Goal: Task Accomplishment & Management: Complete application form

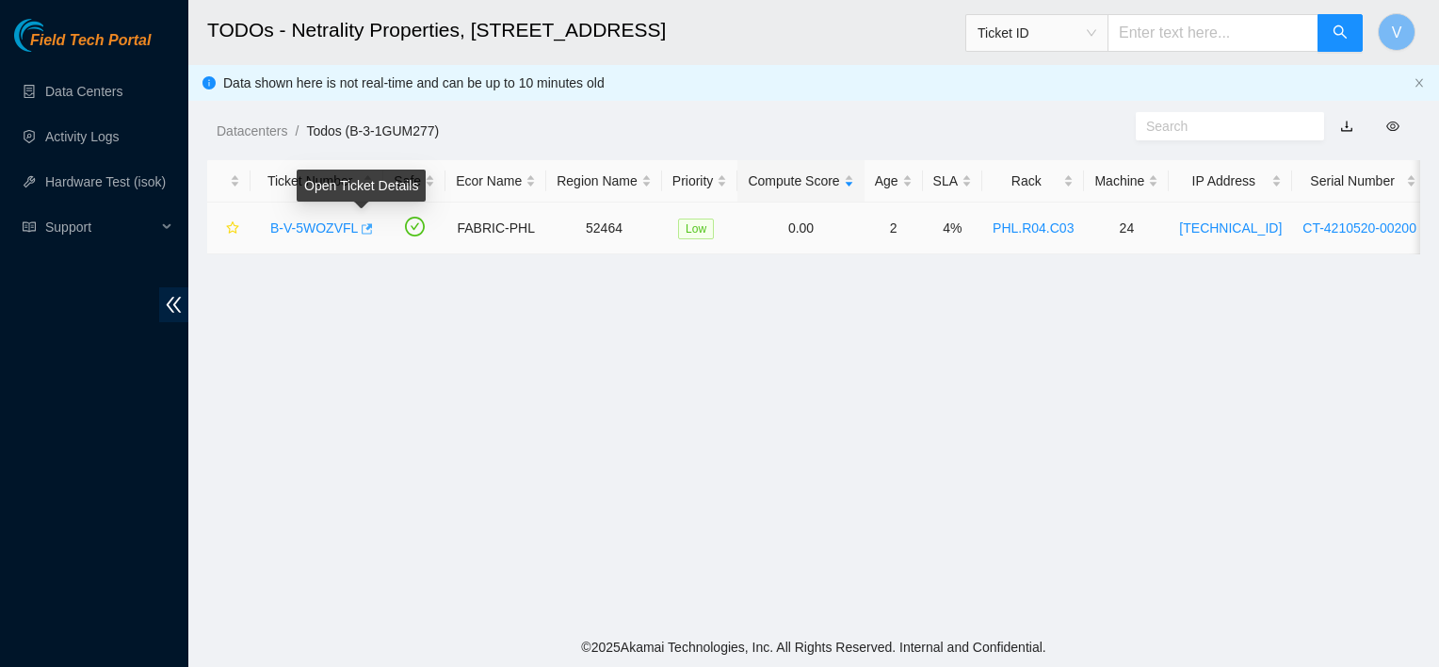
click at [362, 228] on icon "button" at bounding box center [367, 228] width 11 height 10
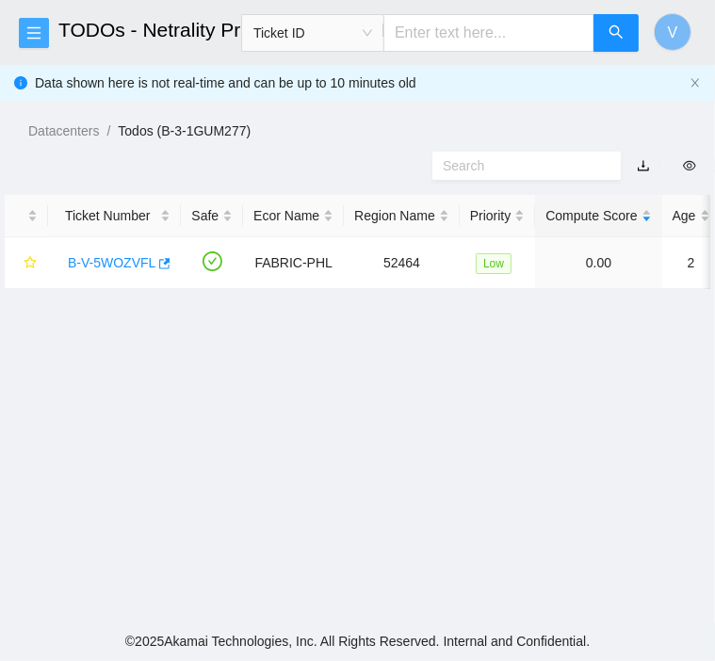
click at [43, 24] on button "button" at bounding box center [34, 33] width 30 height 30
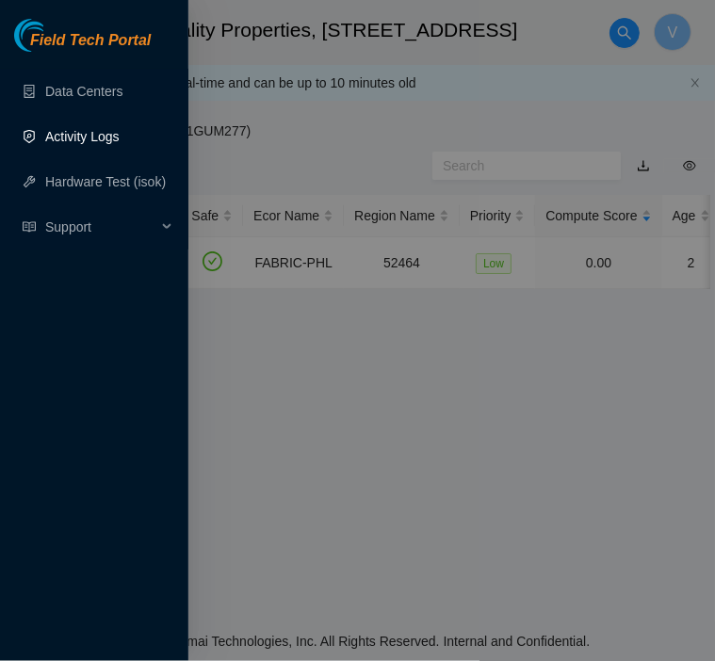
click at [59, 129] on link "Activity Logs" at bounding box center [82, 136] width 74 height 15
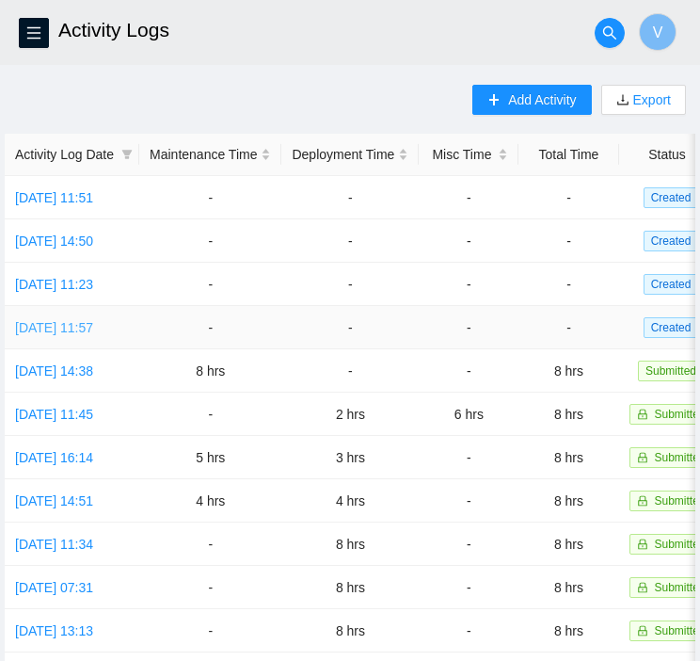
click at [93, 325] on link "[DATE] 11:57" at bounding box center [54, 327] width 78 height 15
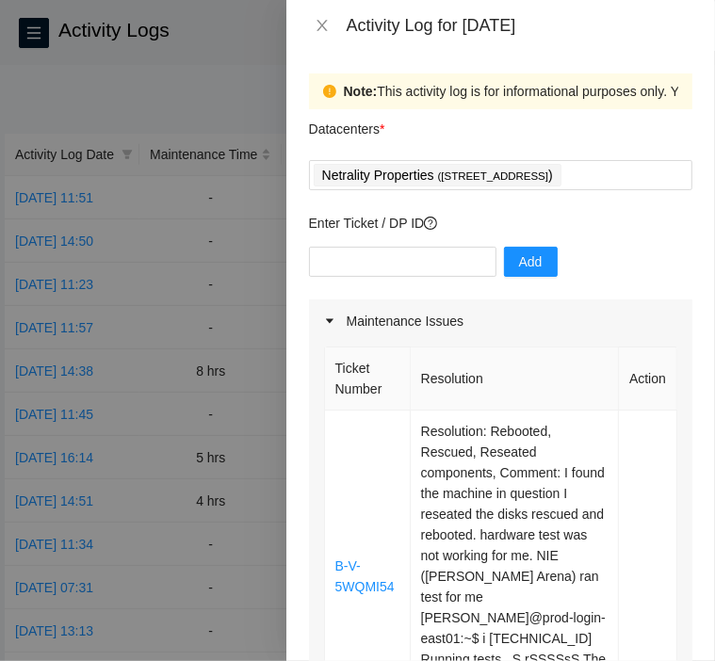
drag, startPoint x: 597, startPoint y: 277, endPoint x: 571, endPoint y: 289, distance: 28.2
click at [571, 289] on div "Add" at bounding box center [500, 273] width 383 height 53
click at [317, 27] on icon "close" at bounding box center [321, 25] width 15 height 15
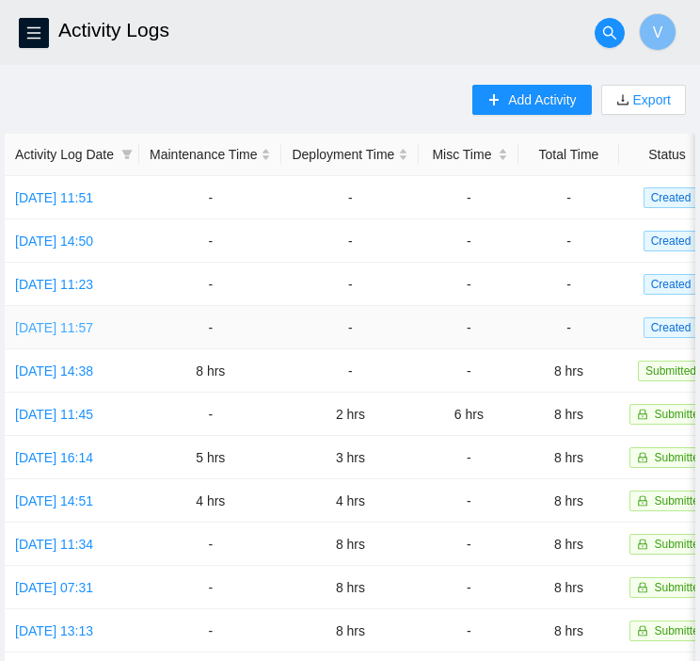
click at [90, 332] on link "[DATE] 11:57" at bounding box center [54, 327] width 78 height 15
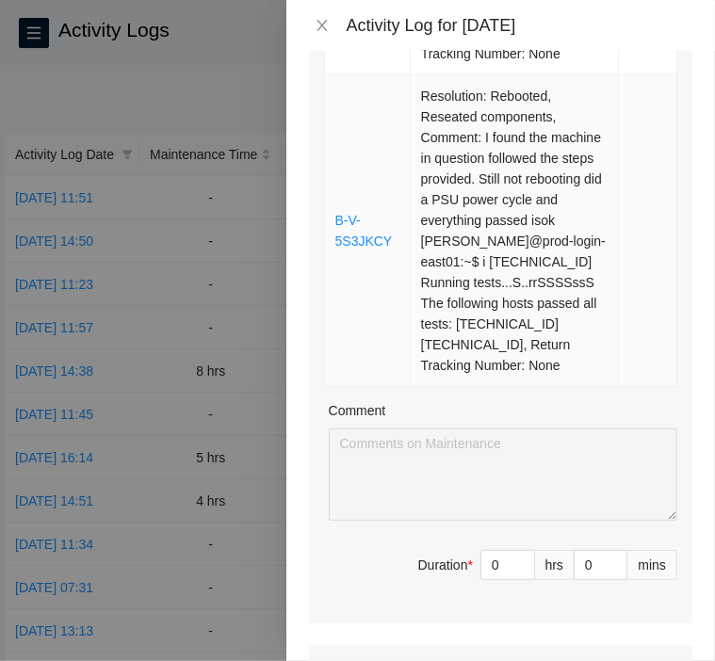
scroll to position [1403, 0]
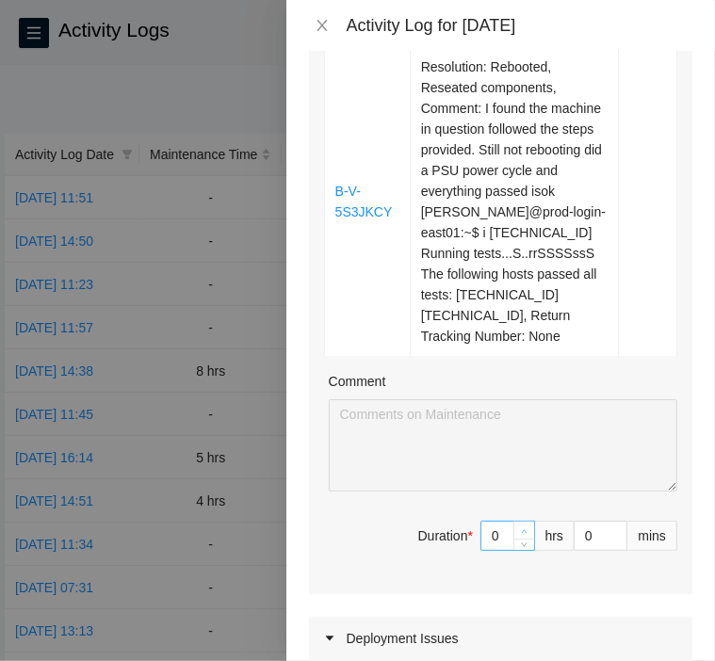
type input "1"
click at [521, 535] on icon "up" at bounding box center [524, 531] width 7 height 7
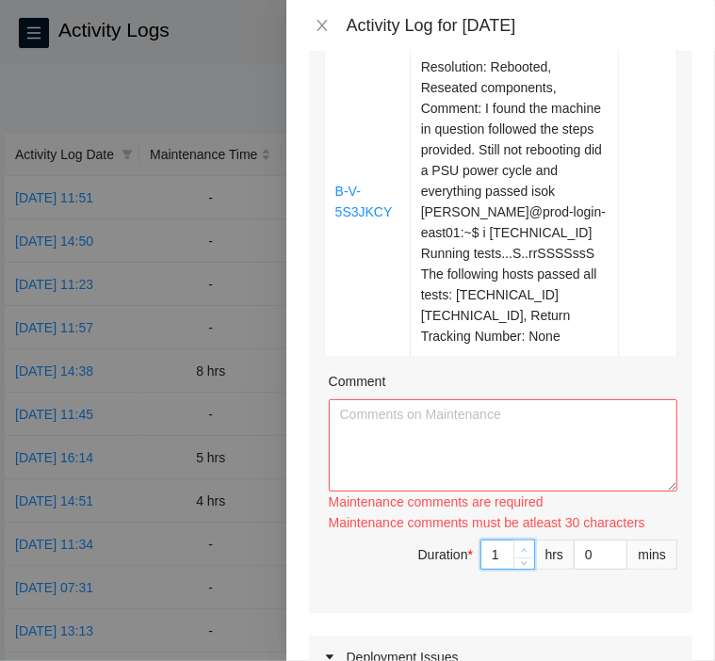
type input "2"
click at [518, 557] on span "Increase Value" at bounding box center [523, 548] width 21 height 17
type input "3"
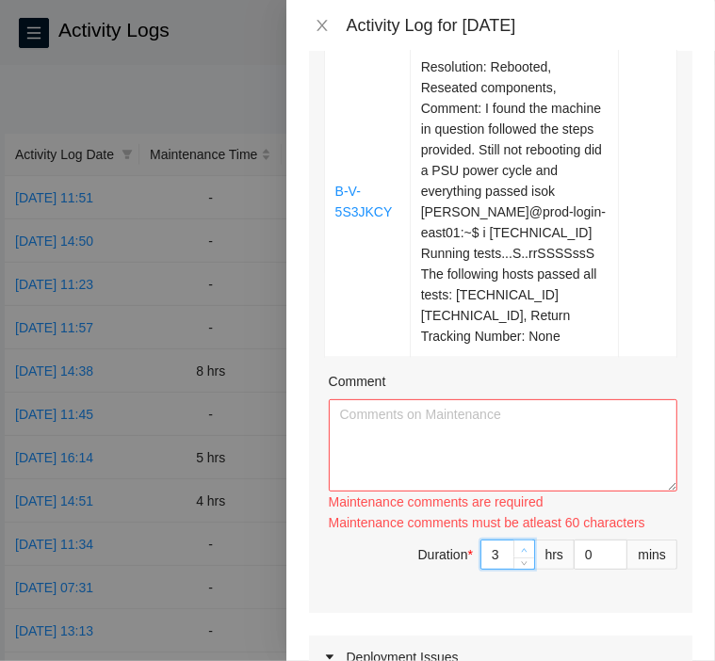
click at [518, 557] on span "Increase Value" at bounding box center [523, 548] width 21 height 17
type input "4"
click at [518, 557] on span "Increase Value" at bounding box center [523, 548] width 21 height 17
type input "3"
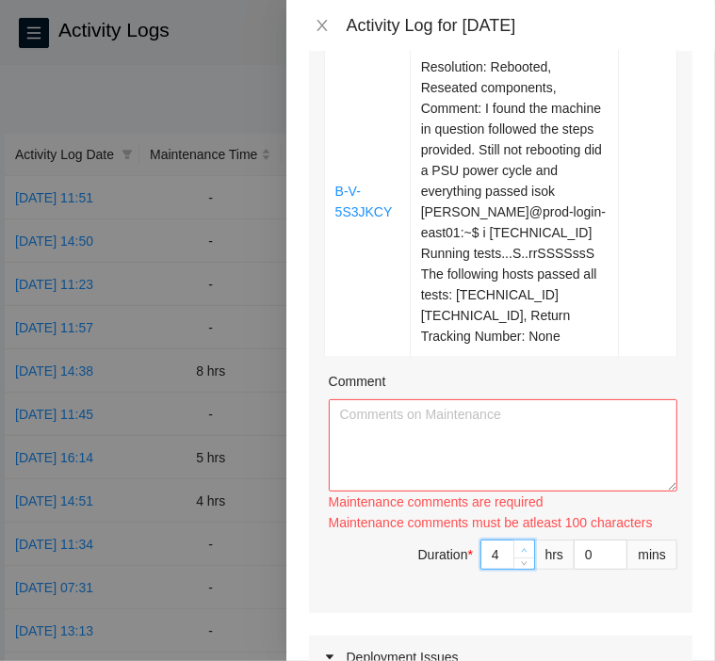
type input "3"
click at [518, 569] on span "Decrease Value" at bounding box center [523, 562] width 21 height 11
type input "2"
click at [518, 569] on span "Decrease Value" at bounding box center [523, 562] width 21 height 11
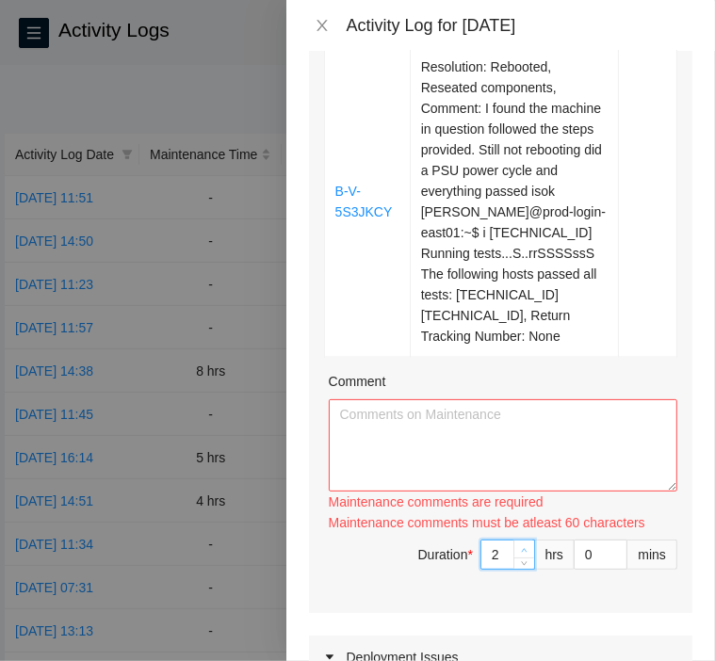
type input "3"
click at [513, 557] on span "Increase Value" at bounding box center [523, 548] width 21 height 17
type input "4"
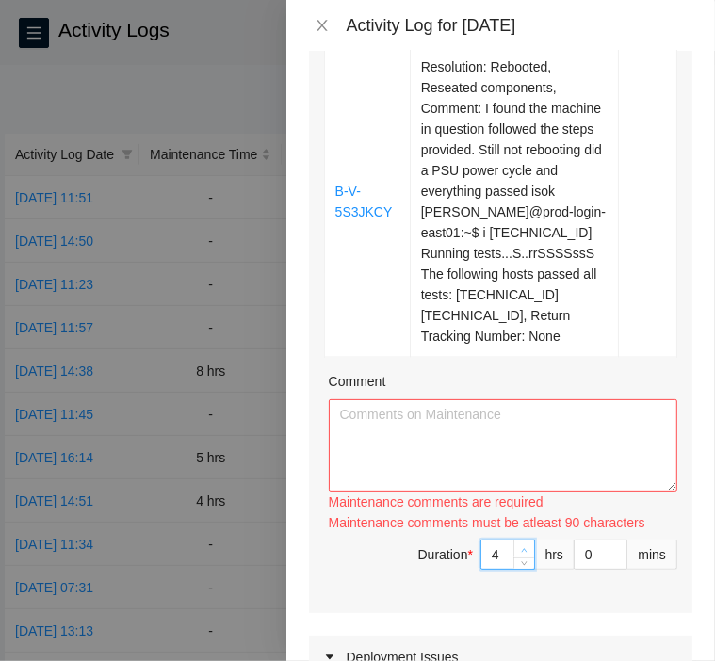
click at [513, 557] on span "Increase Value" at bounding box center [523, 548] width 21 height 17
type input "5"
click at [519, 555] on span "up" at bounding box center [524, 549] width 11 height 11
type input "6"
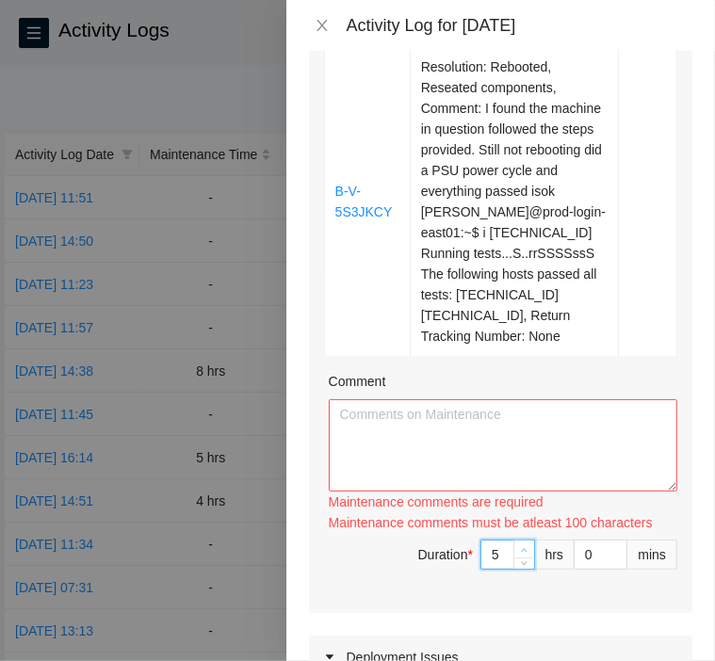
type input "6"
click at [513, 557] on span "Increase Value" at bounding box center [523, 548] width 21 height 17
type input "7"
click at [513, 557] on span "Increase Value" at bounding box center [523, 548] width 21 height 17
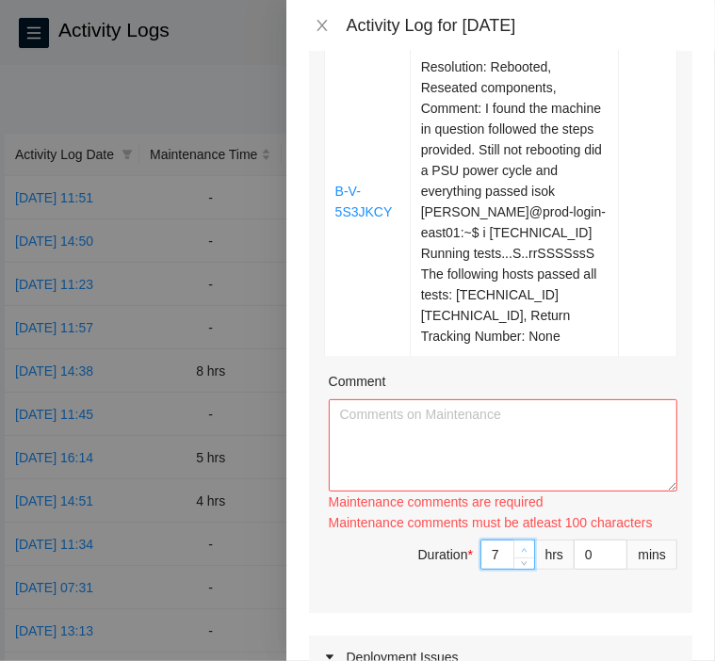
type input "8"
click at [513, 557] on span "Increase Value" at bounding box center [523, 548] width 21 height 17
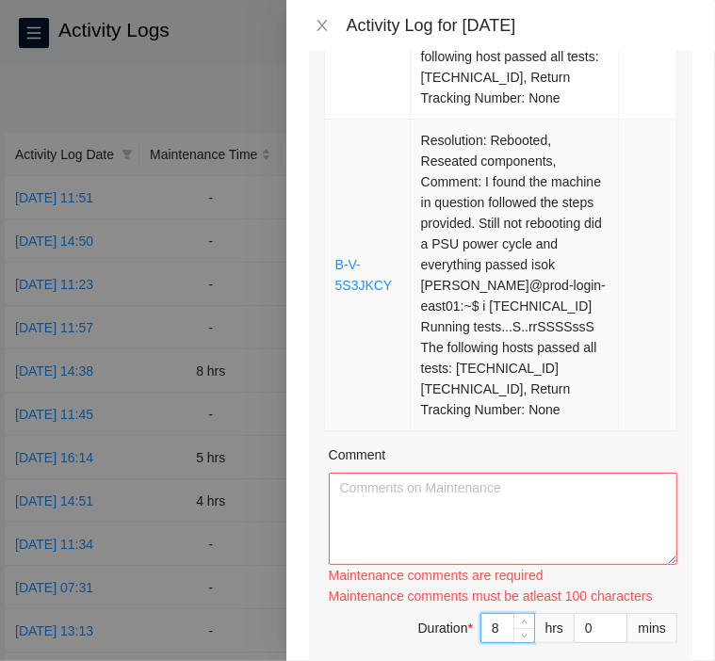
scroll to position [1331, 0]
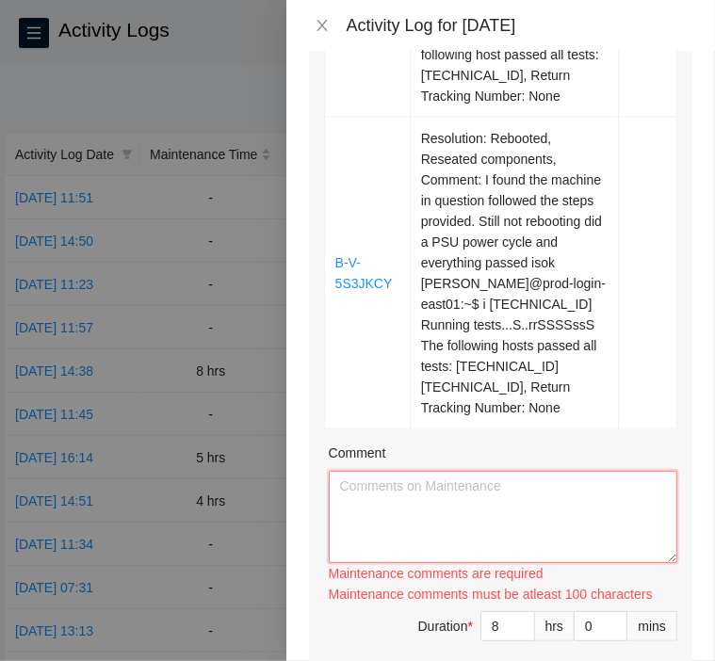
click at [482, 513] on textarea "Comment" at bounding box center [503, 517] width 348 height 92
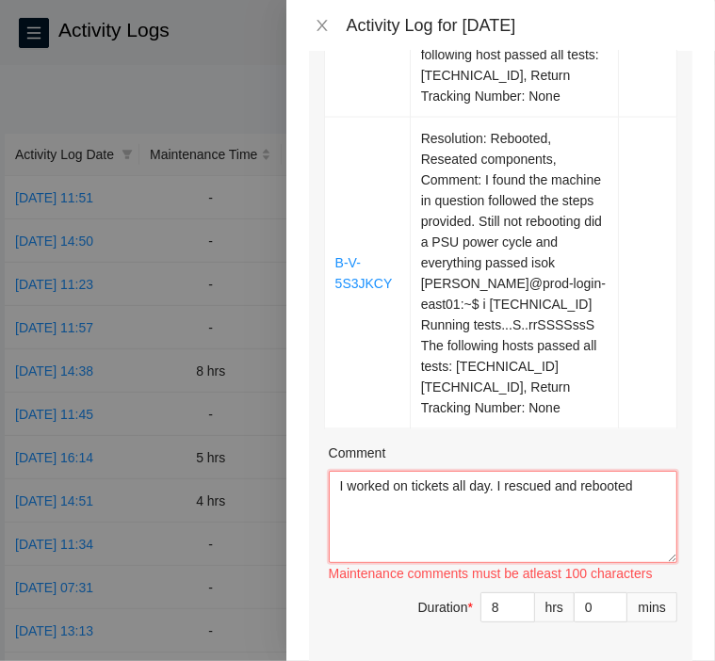
click at [636, 498] on textarea "I worked on tickets all day. I rescued and rebooted" at bounding box center [503, 517] width 348 height 92
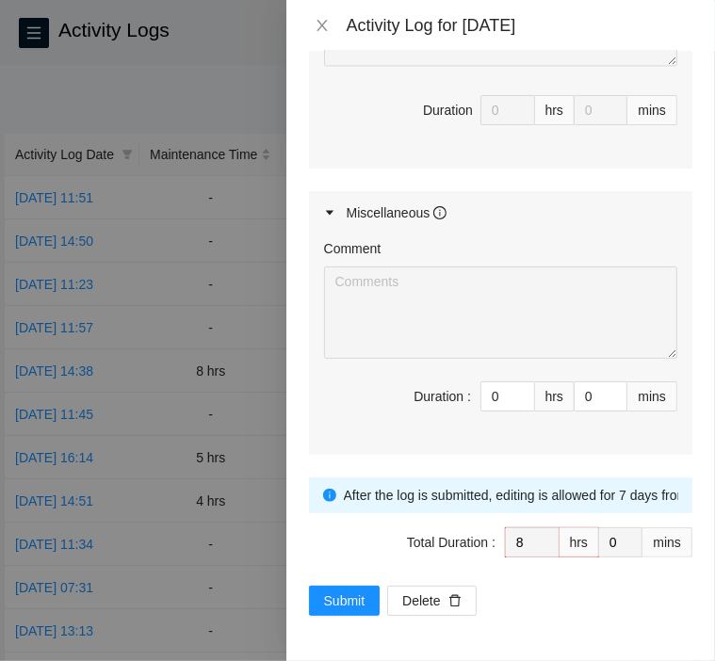
scroll to position [2234, 0]
type textarea "I worked on tickets all day. I rescued and rebooted serval machines. Then I spe…"
click at [329, 596] on span "Submit" at bounding box center [344, 600] width 41 height 21
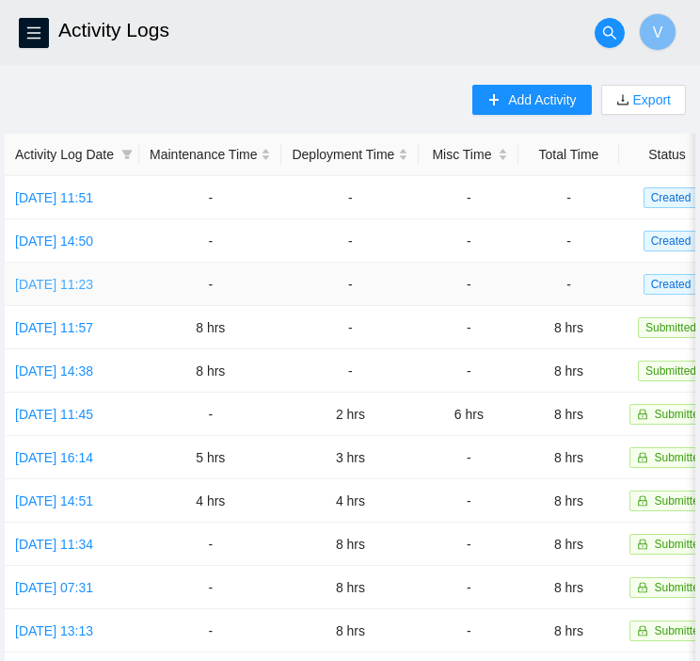
click at [76, 282] on link "[DATE] 11:23" at bounding box center [54, 284] width 78 height 15
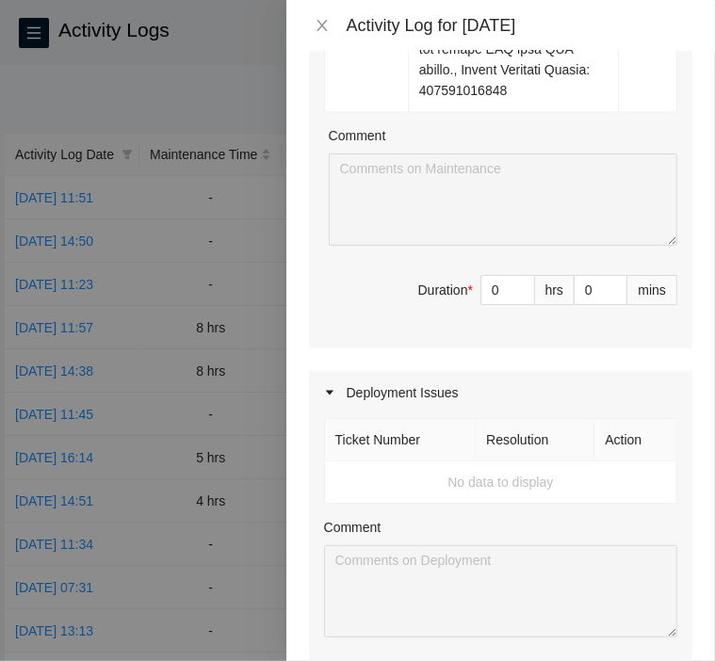
scroll to position [2263, 0]
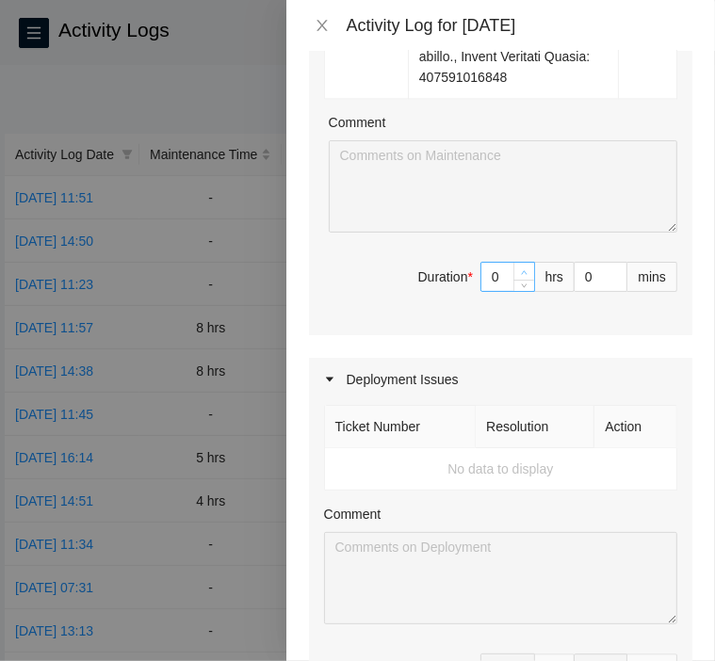
type input "1"
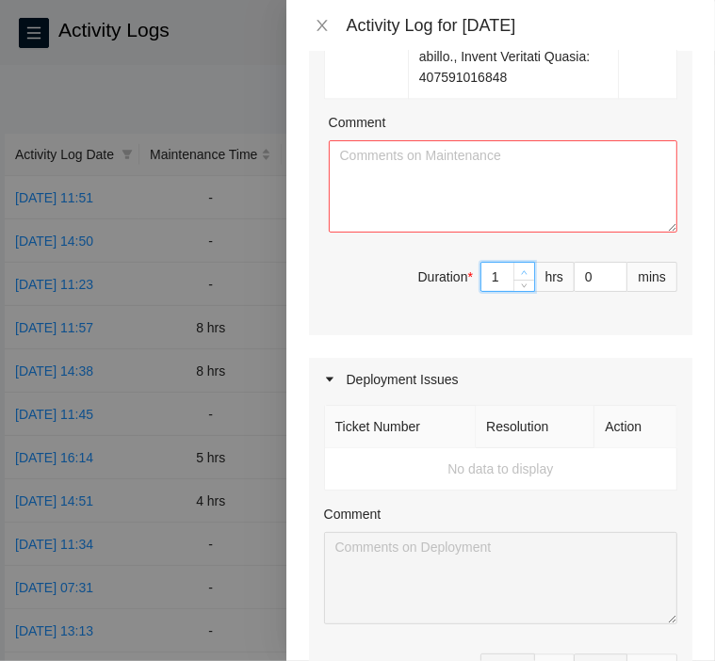
click at [519, 278] on span "up" at bounding box center [524, 271] width 11 height 11
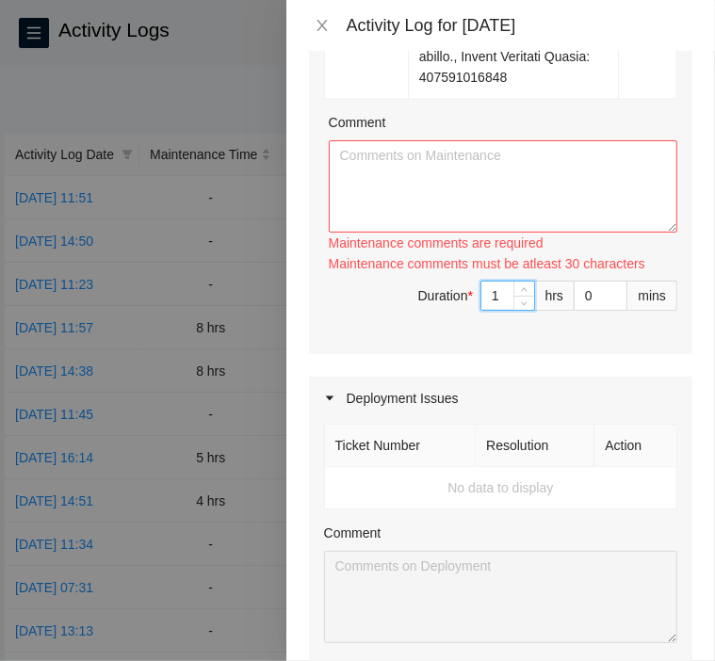
type input "0"
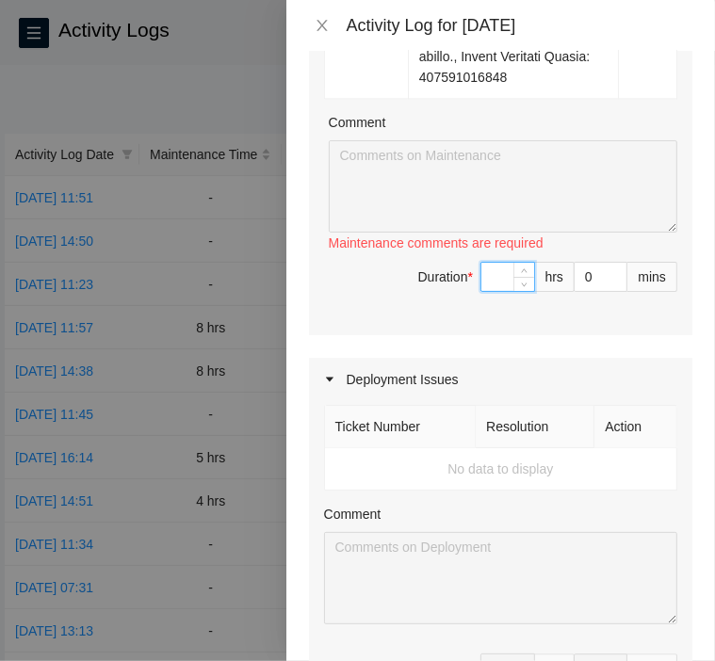
type input "8"
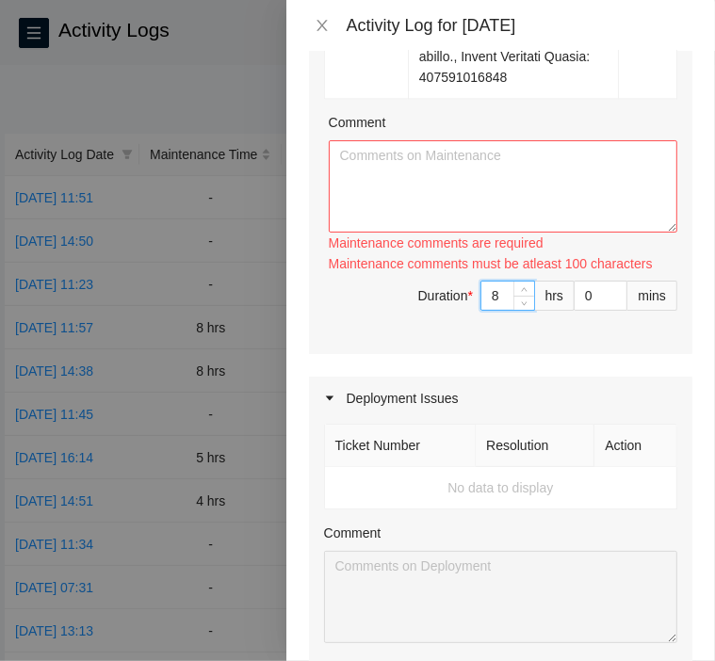
type input "8"
click at [491, 233] on textarea "Comment" at bounding box center [503, 186] width 348 height 92
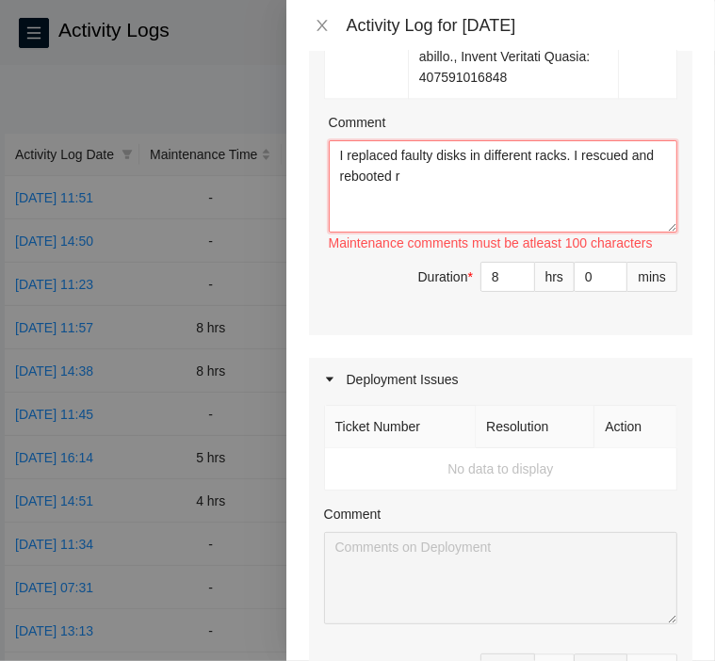
click at [561, 233] on textarea "I replaced faulty disks in different racks. I rescued and rebooted r" at bounding box center [503, 186] width 348 height 92
click at [539, 233] on textarea "I replaced faulty disks in different racks. I rescued and rebooted" at bounding box center [503, 186] width 348 height 92
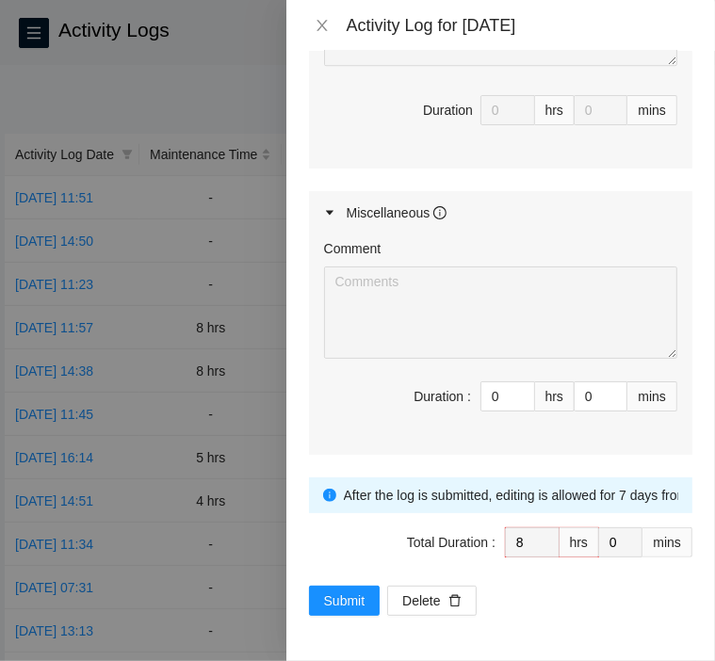
scroll to position [2898, 0]
type textarea "I replaced faulty disks in different racks. I rescued and rebooted machines as …"
click at [343, 608] on span "Submit" at bounding box center [344, 600] width 41 height 21
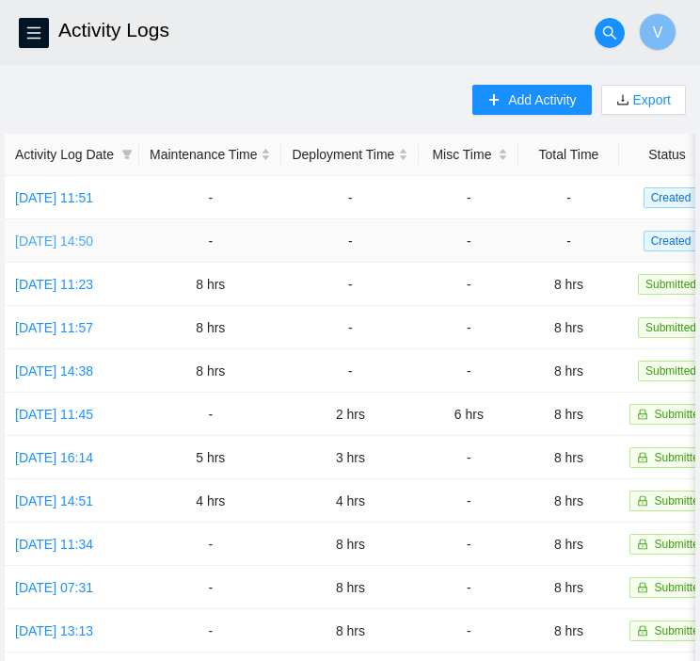
click at [93, 238] on link "[DATE] 14:50" at bounding box center [54, 240] width 78 height 15
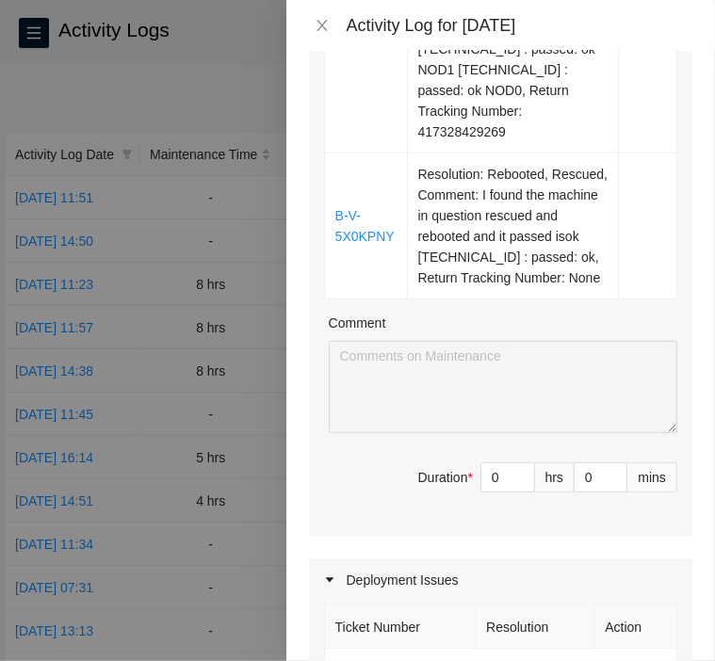
scroll to position [0, 0]
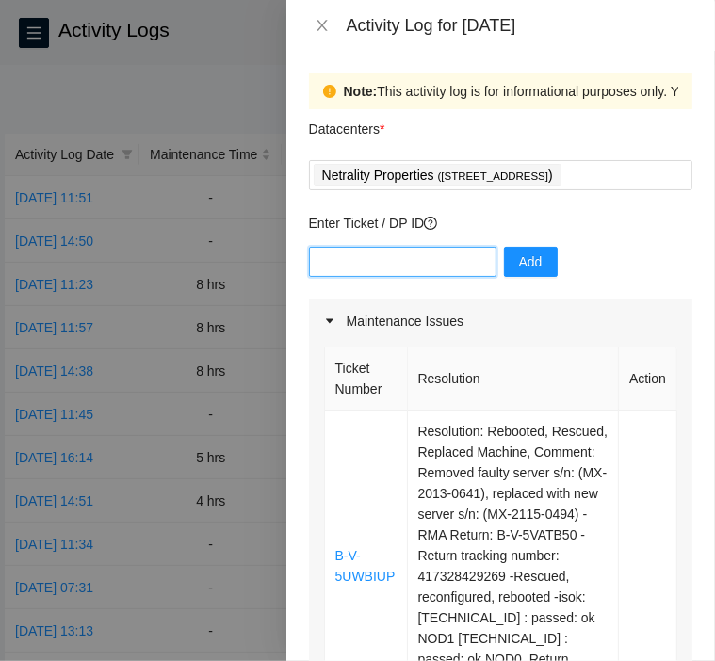
click at [340, 268] on input "text" at bounding box center [402, 262] width 187 height 30
paste input "DP85530"
type input "DP85530"
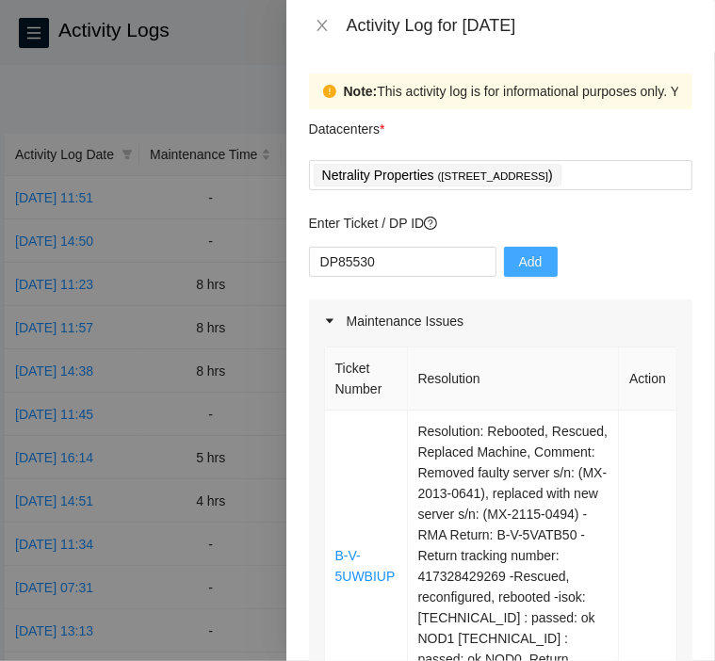
click at [504, 264] on button "Add" at bounding box center [531, 262] width 54 height 30
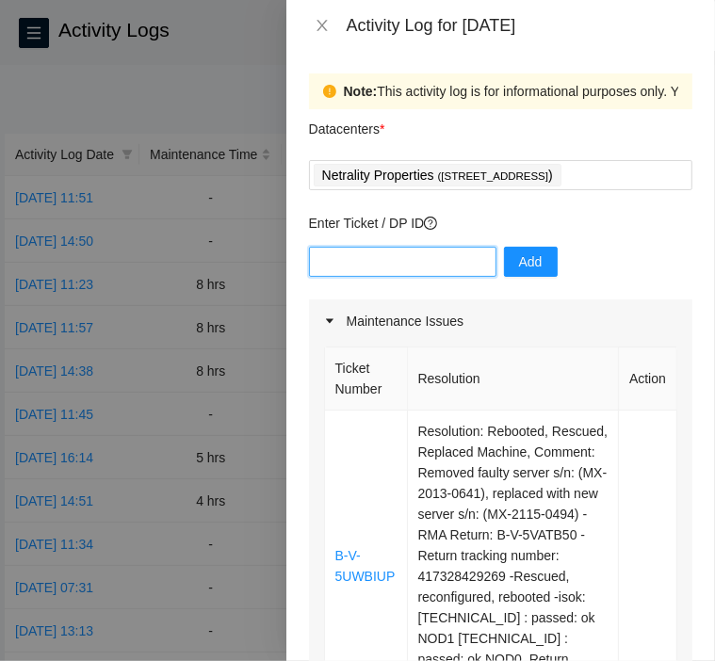
click at [443, 265] on input "text" at bounding box center [402, 262] width 187 height 30
paste input "DP80286"
type input "DP80286"
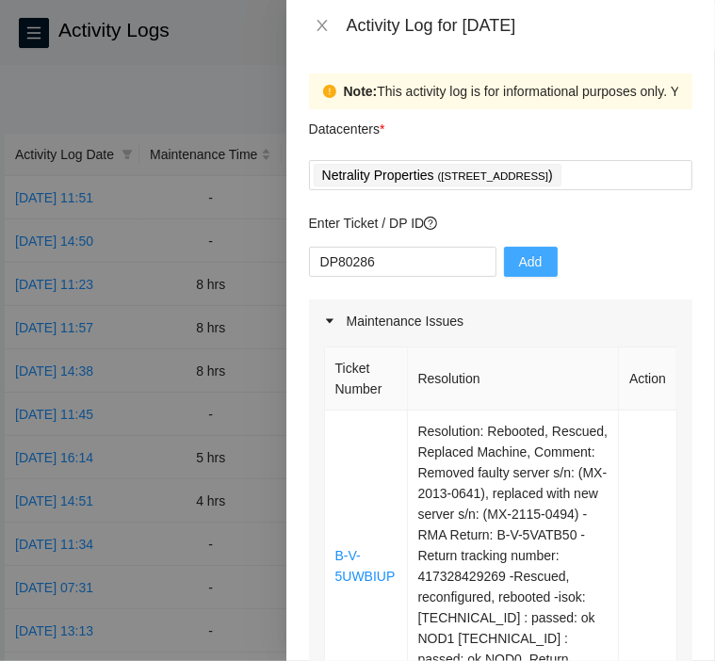
click at [512, 272] on button "Add" at bounding box center [531, 262] width 54 height 30
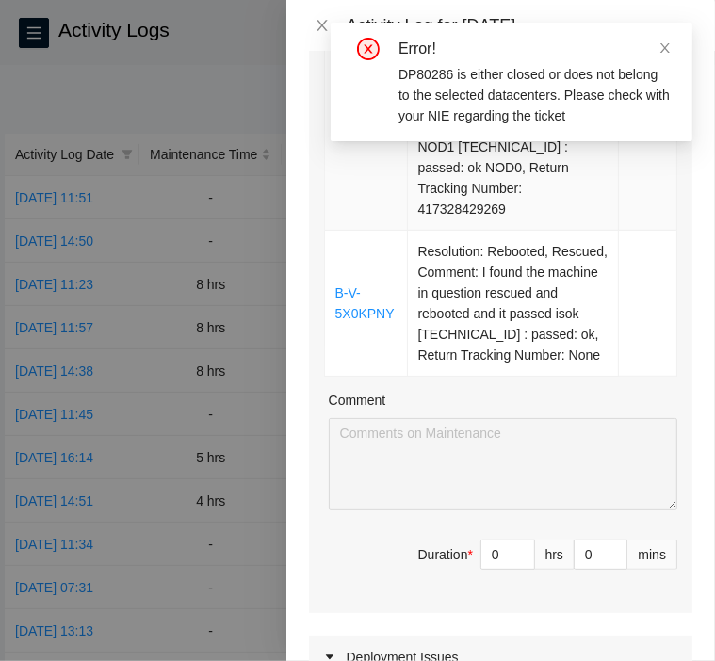
scroll to position [495, 0]
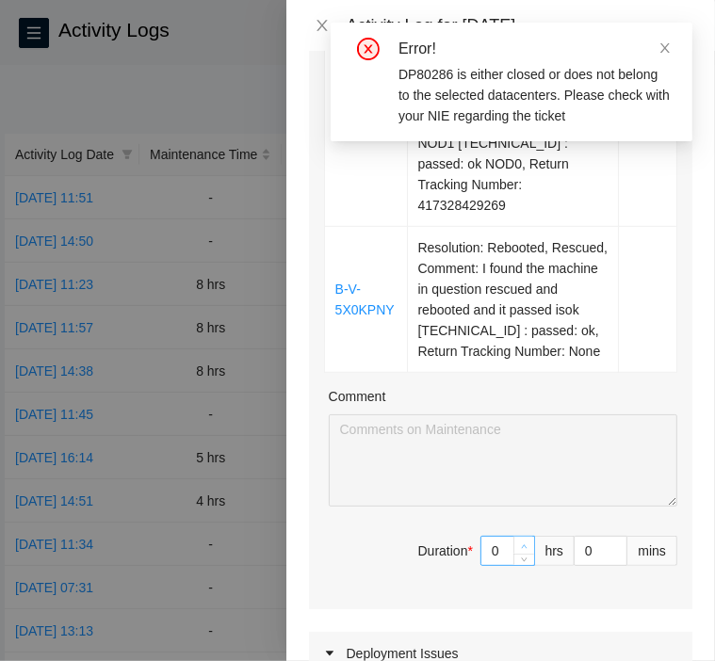
type input "1"
click at [521, 550] on icon "up" at bounding box center [524, 546] width 7 height 7
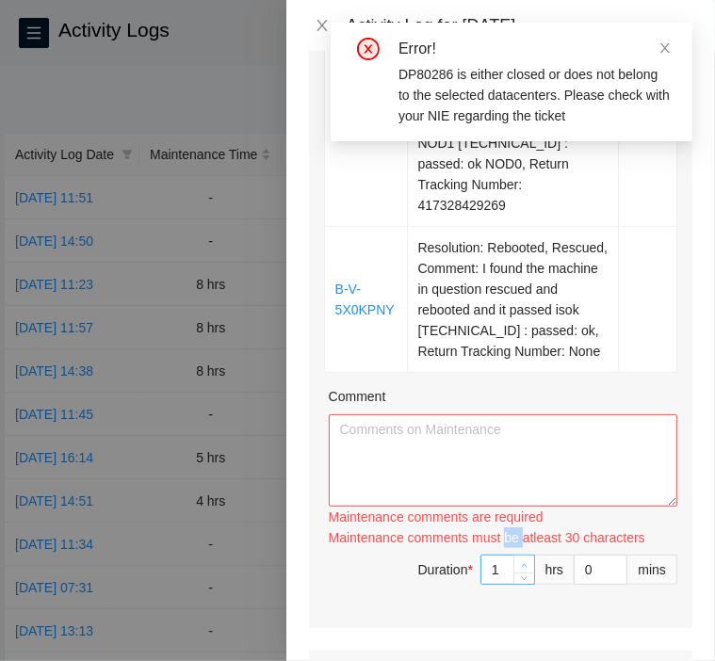
click at [510, 548] on div "Maintenance comments must be atleast 30 characters" at bounding box center [503, 537] width 348 height 21
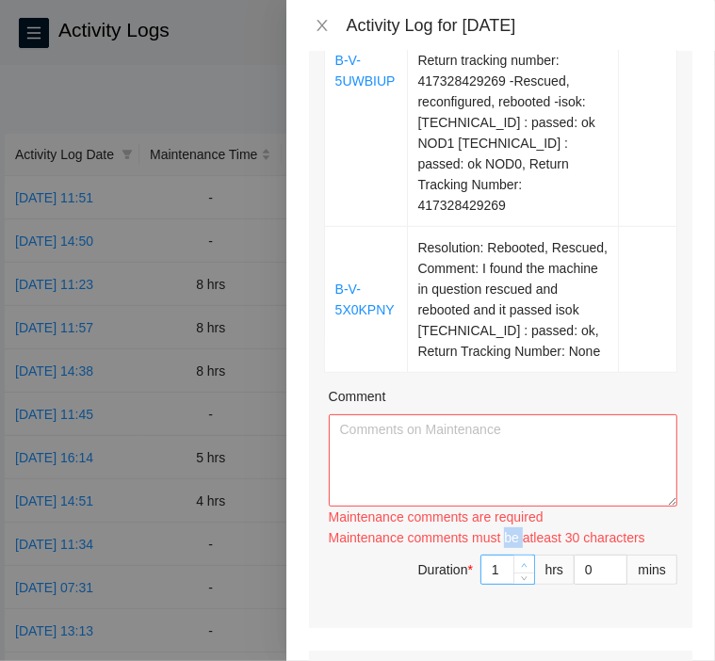
type input "2"
drag, startPoint x: 510, startPoint y: 561, endPoint x: 506, endPoint y: 582, distance: 21.2
click at [519, 571] on span "up" at bounding box center [524, 564] width 11 height 11
type input "3"
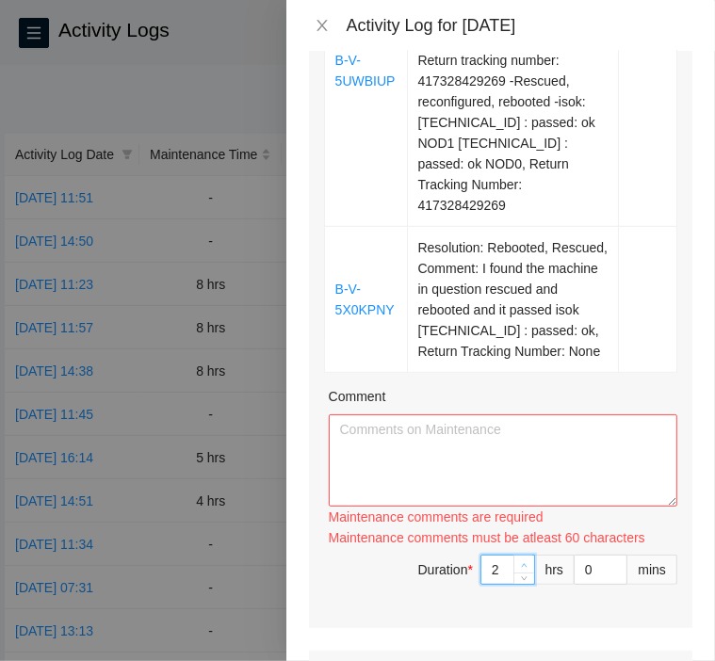
type input "3"
click at [519, 571] on span "up" at bounding box center [524, 564] width 11 height 11
type input "4"
click at [519, 571] on span "up" at bounding box center [524, 564] width 11 height 11
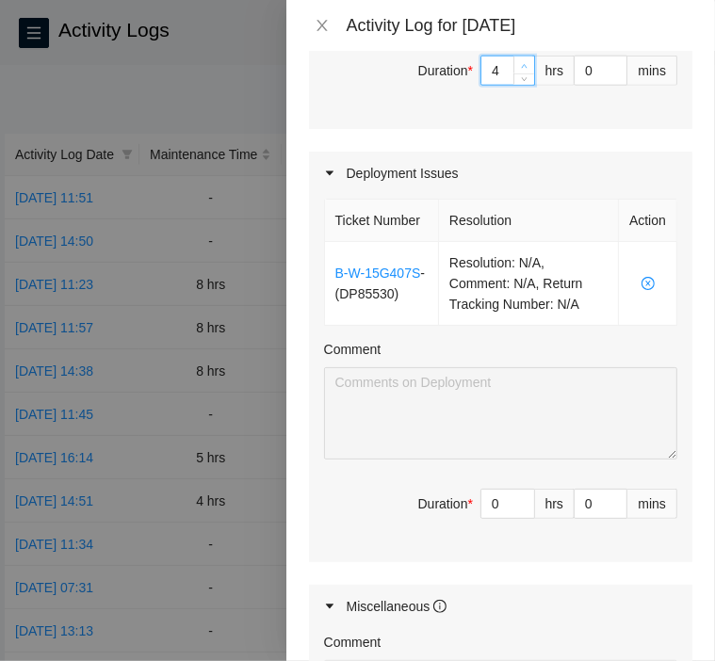
scroll to position [994, 0]
type input "1"
type input "5"
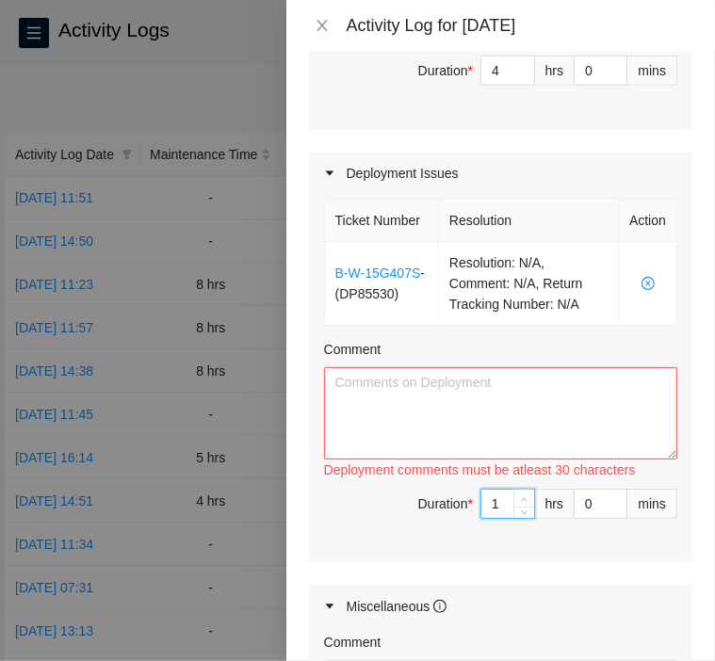
click at [521, 503] on icon "up" at bounding box center [524, 499] width 7 height 7
type input "2"
type input "6"
click at [521, 503] on icon "up" at bounding box center [524, 499] width 7 height 7
type input "3"
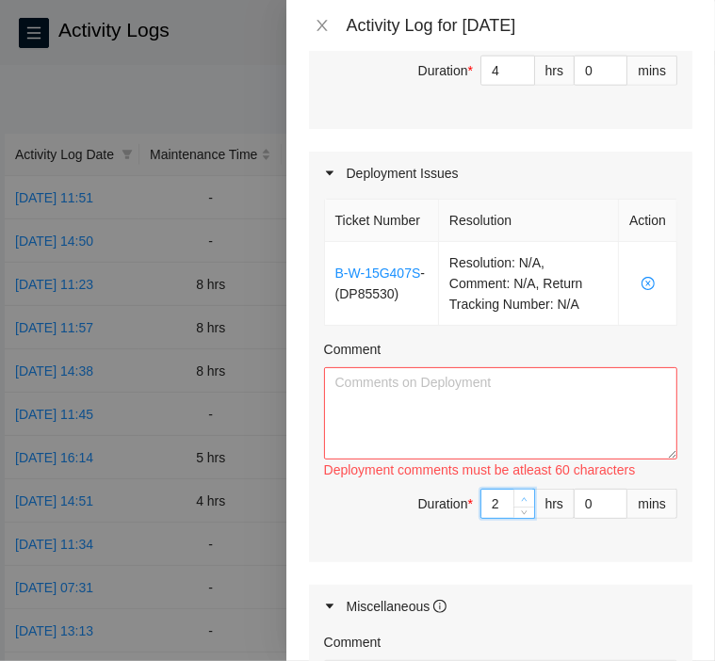
type input "7"
click at [521, 503] on icon "up" at bounding box center [524, 499] width 7 height 7
type input "4"
type input "8"
click at [521, 503] on icon "up" at bounding box center [524, 499] width 7 height 7
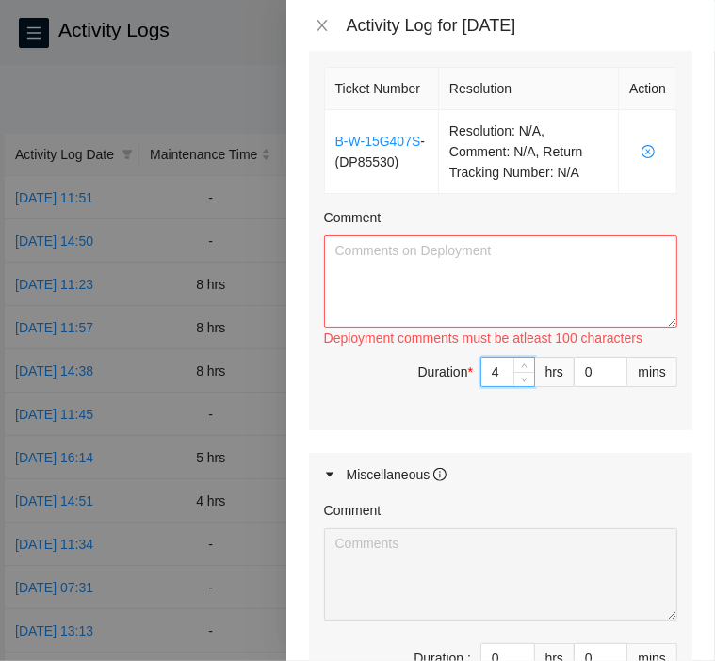
scroll to position [1125, 0]
click at [492, 325] on textarea "Comment" at bounding box center [500, 282] width 353 height 92
click at [408, 394] on div "Ticket Number Resolution Action B-W-15G407S - ( DP85530 ) Resolution: N/A, Comm…" at bounding box center [500, 247] width 383 height 367
click at [444, 296] on textarea "Comment" at bounding box center [500, 282] width 353 height 92
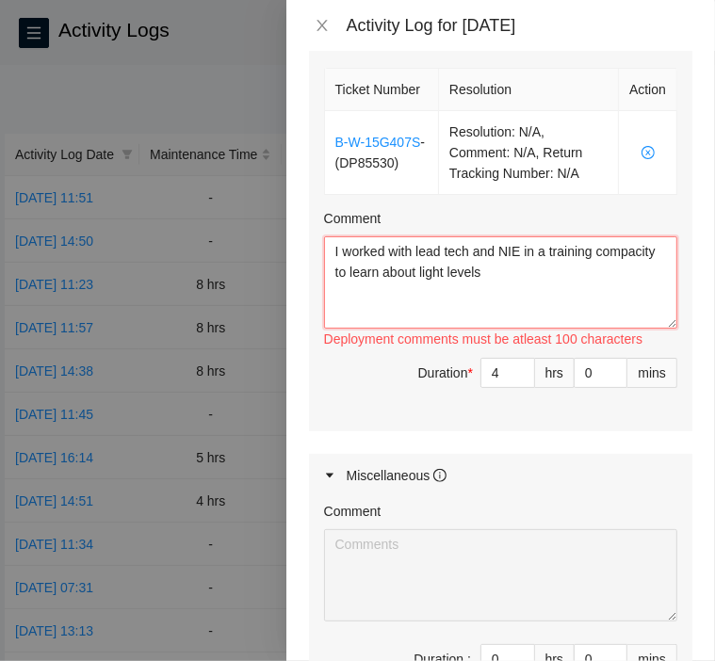
click at [573, 313] on textarea "I worked with lead tech and NIE in a training compacity to learn about light le…" at bounding box center [500, 282] width 353 height 92
click at [541, 329] on textarea "I worked with lead tech and NIE in a training compacity to learn about light le…" at bounding box center [500, 282] width 353 height 92
click at [552, 329] on textarea "I worked with lead tech and NIE in a training compacity to learn about light le…" at bounding box center [500, 282] width 353 height 92
click at [511, 329] on textarea "I worked with lead tech and NIE in a training compacity to learn about light le…" at bounding box center [500, 282] width 353 height 92
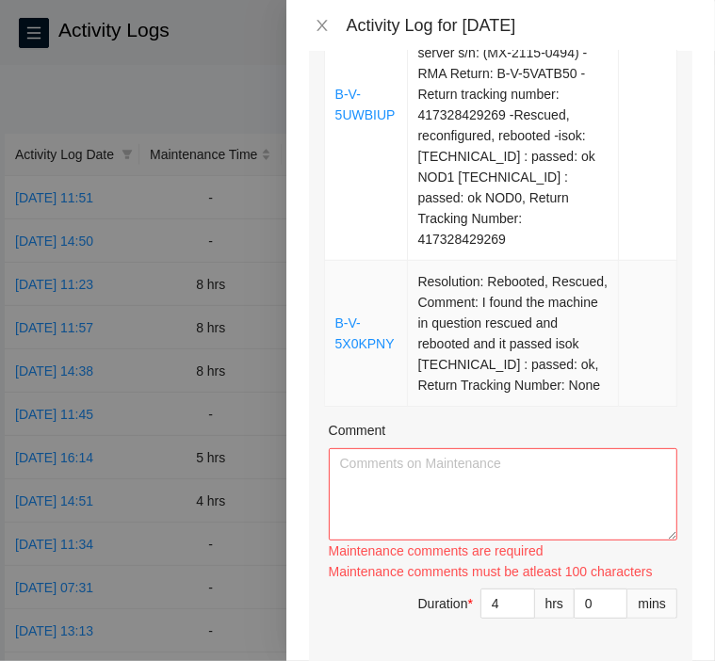
scroll to position [459, 0]
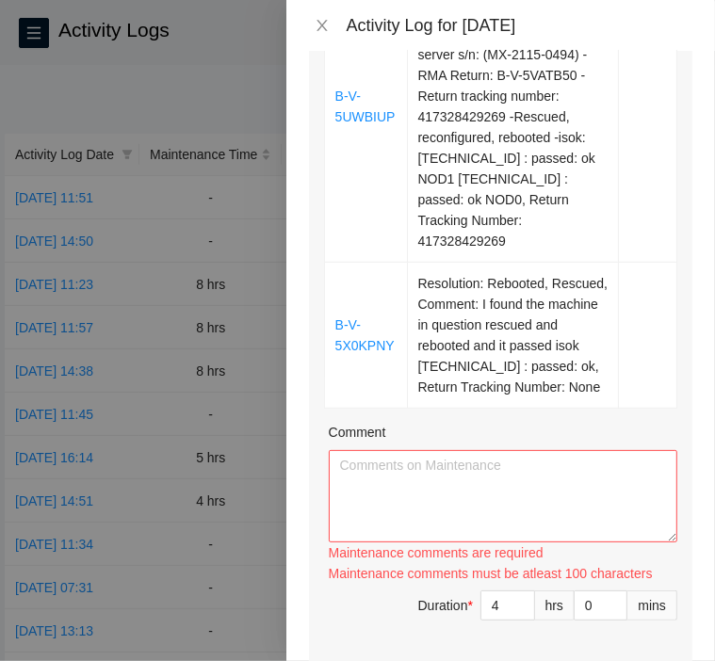
type textarea "I worked with lead tech and NIE in a training compacity to learn about light le…"
click at [458, 490] on textarea "Comment" at bounding box center [503, 496] width 348 height 92
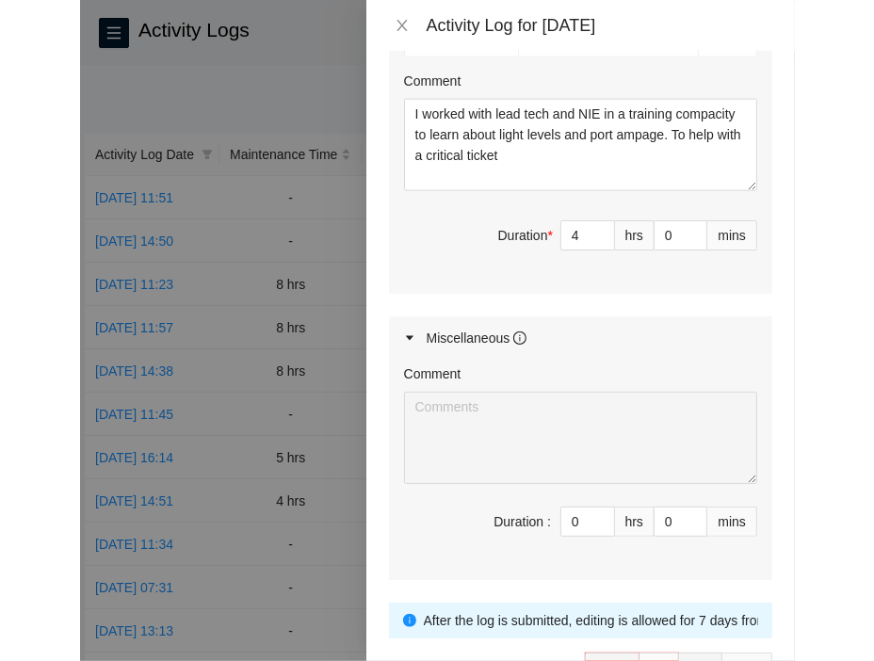
scroll to position [1405, 0]
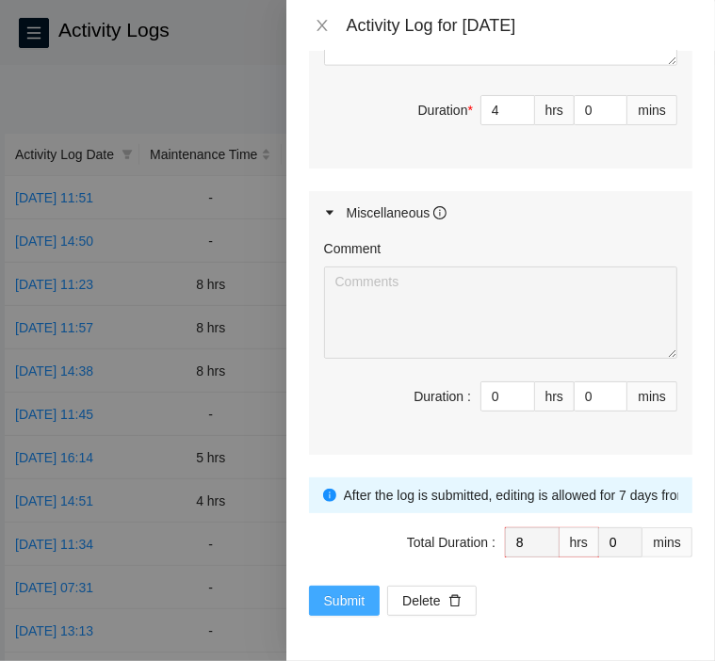
type textarea "I replaced a server rescued and rebooted it as well as rescuing and rebooting a…"
click at [346, 591] on span "Submit" at bounding box center [344, 600] width 41 height 21
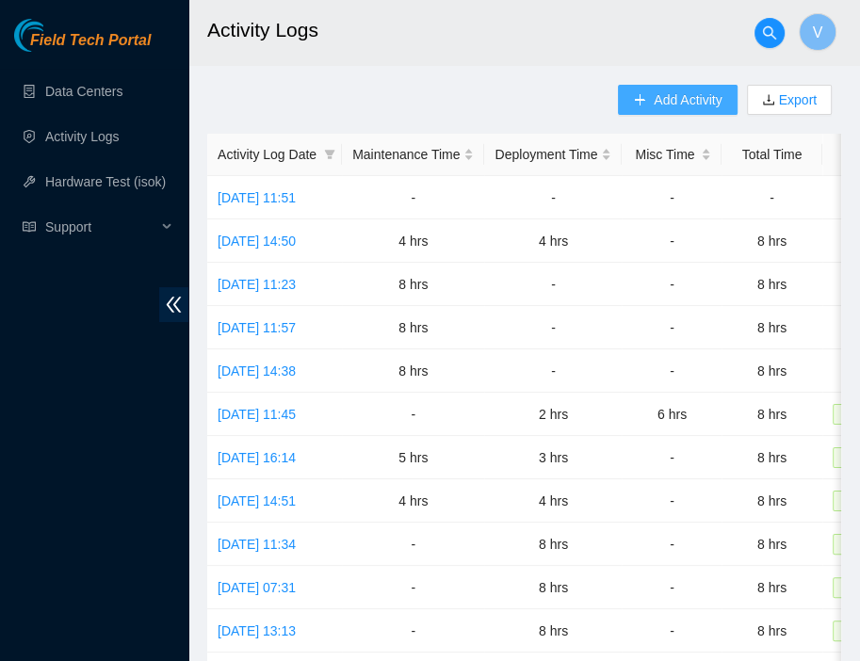
click at [665, 93] on span "Add Activity" at bounding box center [687, 99] width 68 height 21
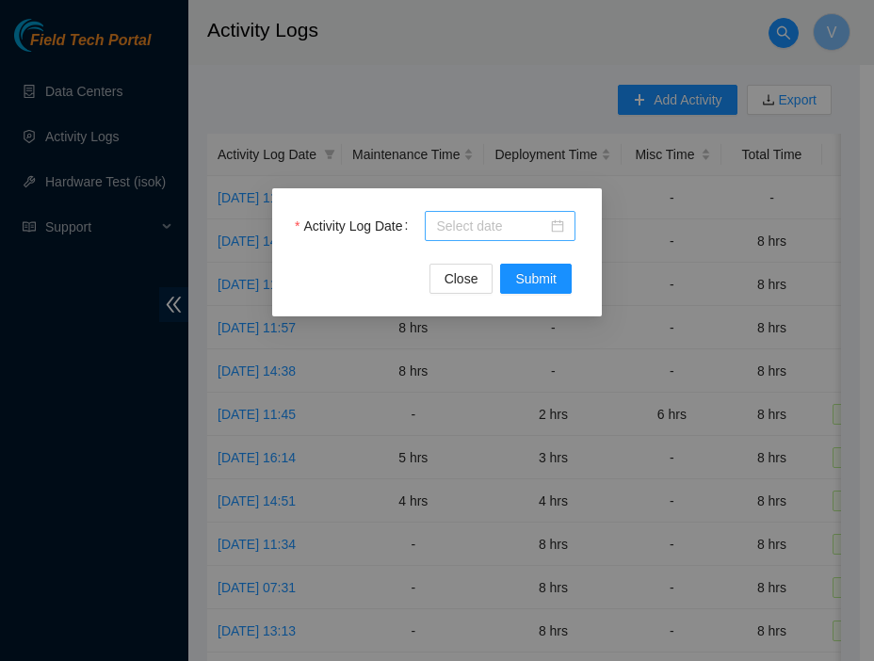
click at [486, 238] on div at bounding box center [500, 226] width 151 height 30
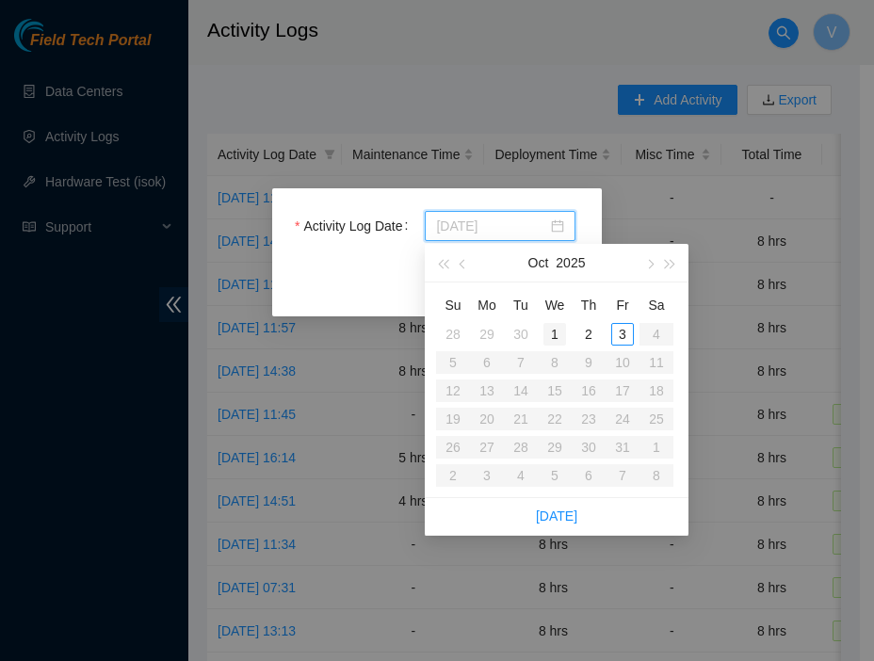
type input "2025-10-01"
click at [554, 336] on div "1" at bounding box center [554, 334] width 23 height 23
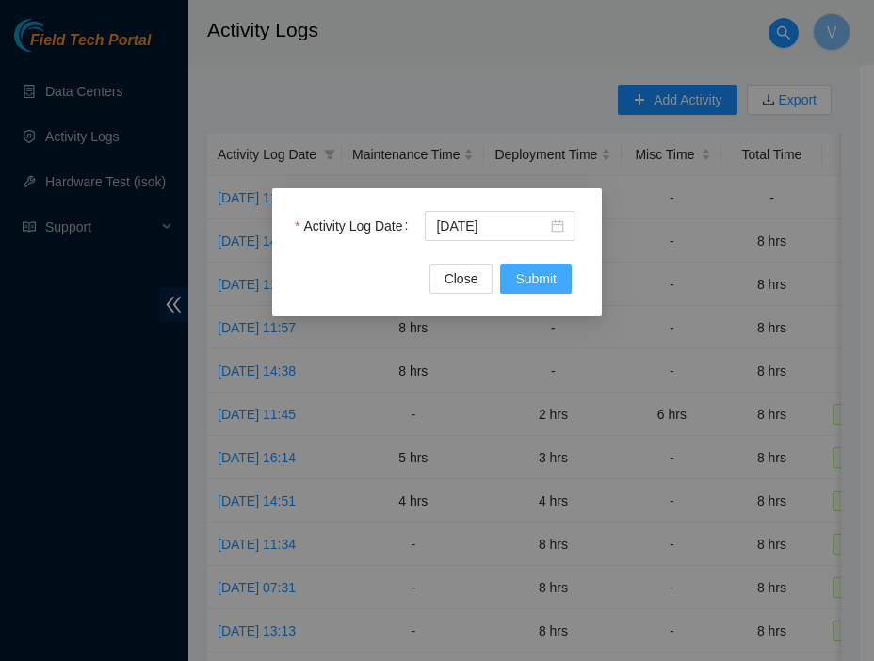
click at [534, 287] on span "Submit" at bounding box center [535, 278] width 41 height 21
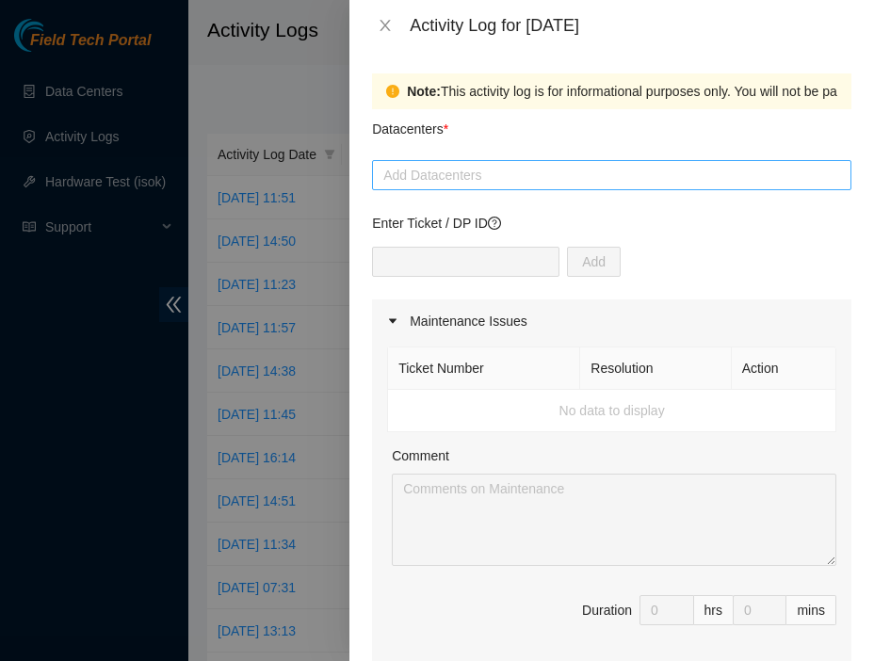
click at [516, 168] on div at bounding box center [612, 175] width 470 height 23
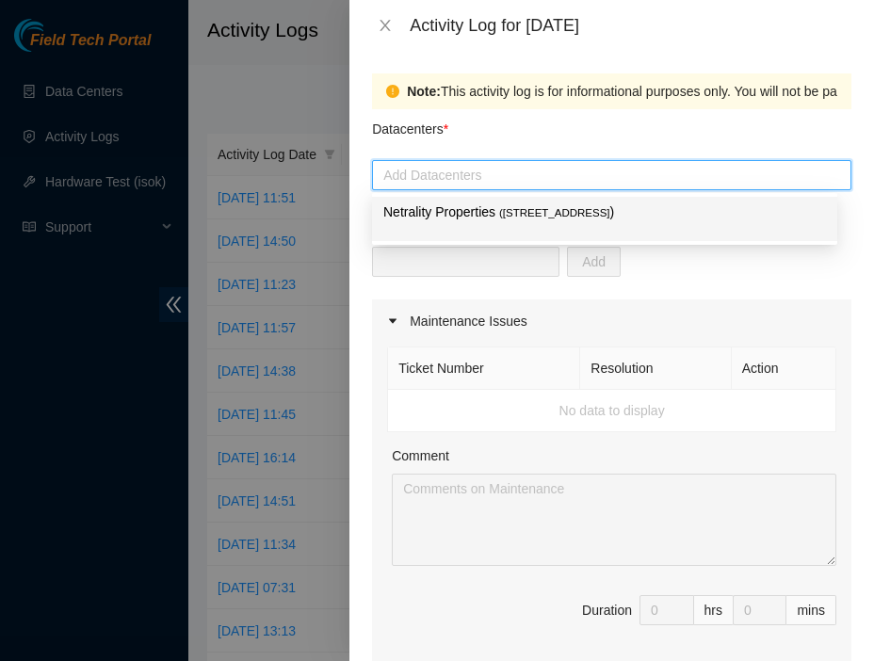
click at [489, 209] on p "Netrality Properties ( 401 N. Broad (Philadelphia) )" at bounding box center [604, 212] width 442 height 22
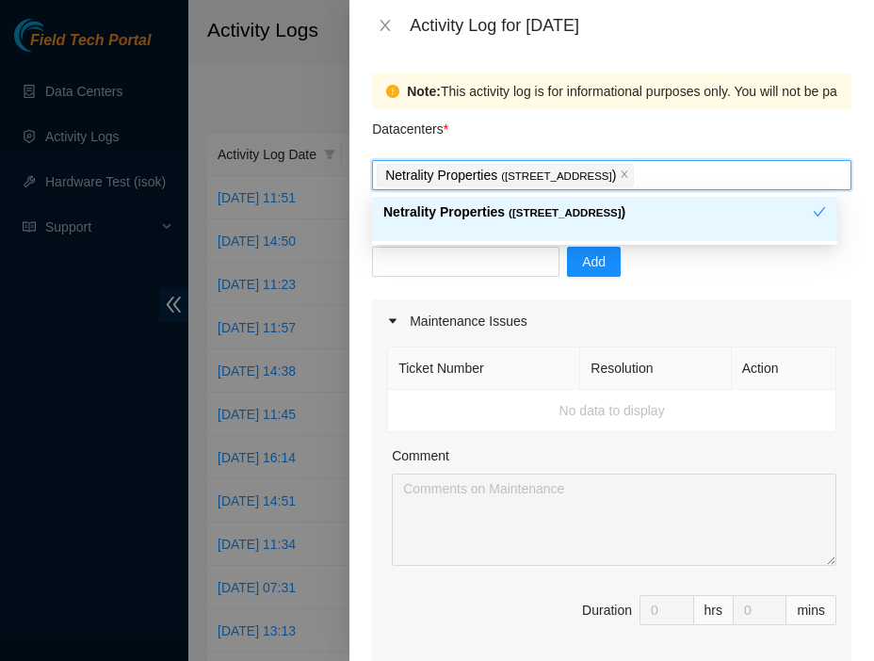
click at [656, 265] on div "Add" at bounding box center [611, 273] width 479 height 53
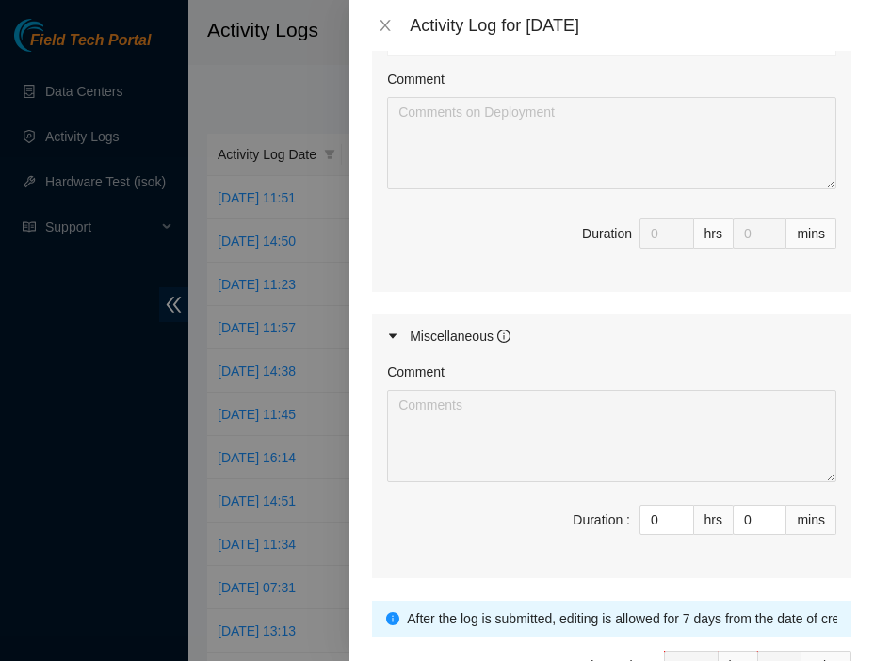
scroll to position [770, 0]
click at [646, 512] on input "0" at bounding box center [666, 518] width 53 height 28
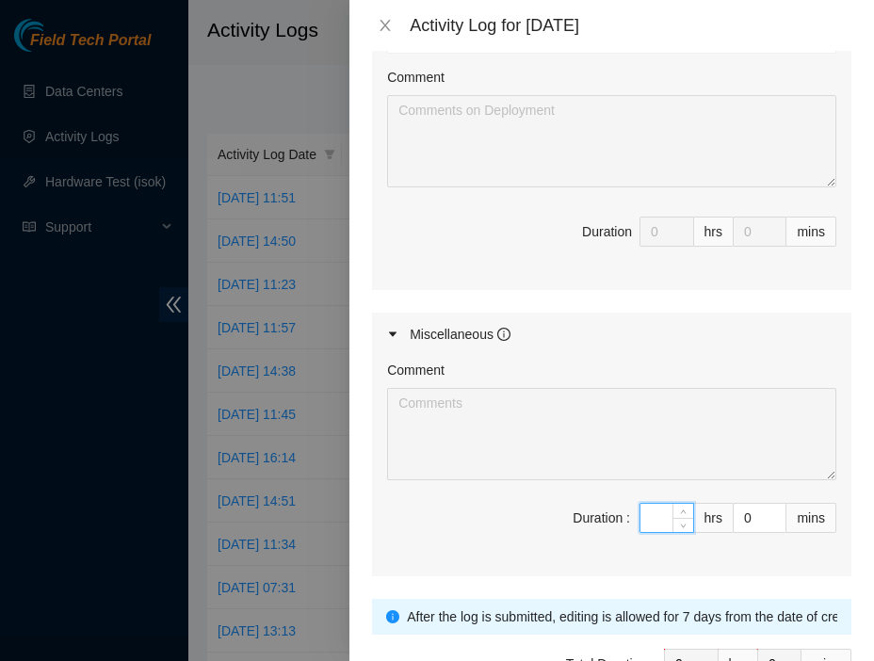
type input "8"
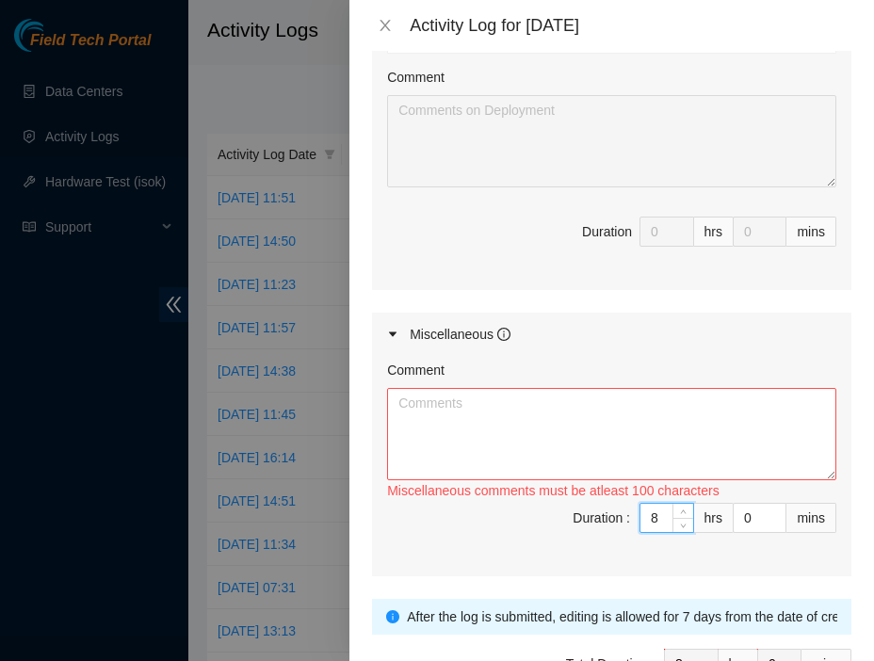
type input "8"
click at [661, 457] on textarea "Comment" at bounding box center [611, 434] width 449 height 92
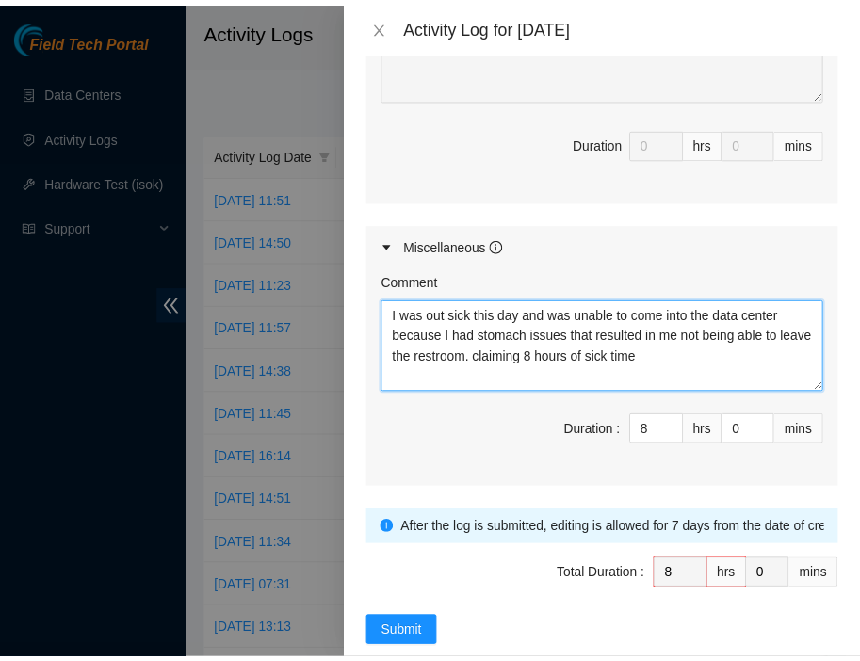
scroll to position [886, 0]
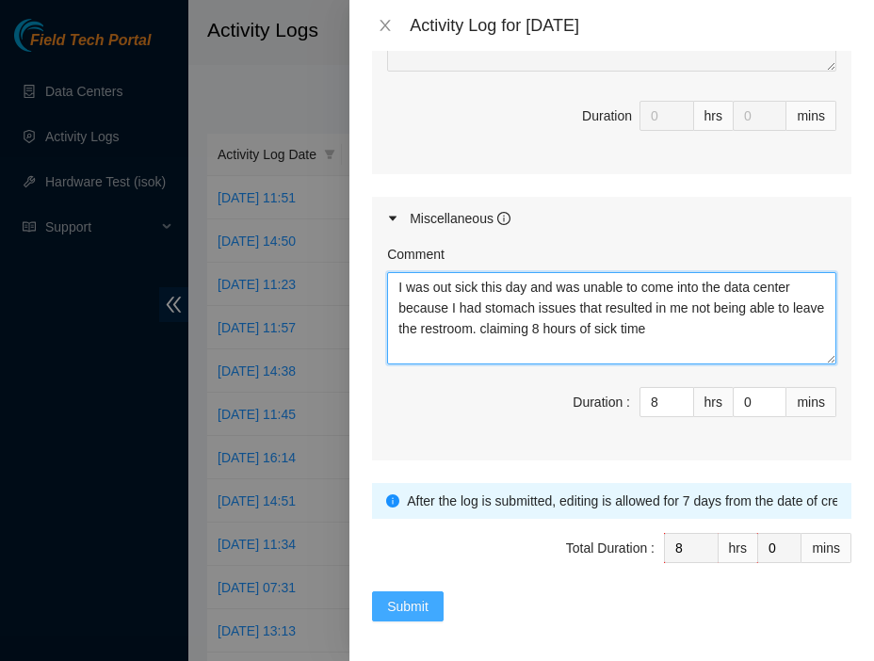
type textarea "I was out sick this day and was unable to come into the data center because I h…"
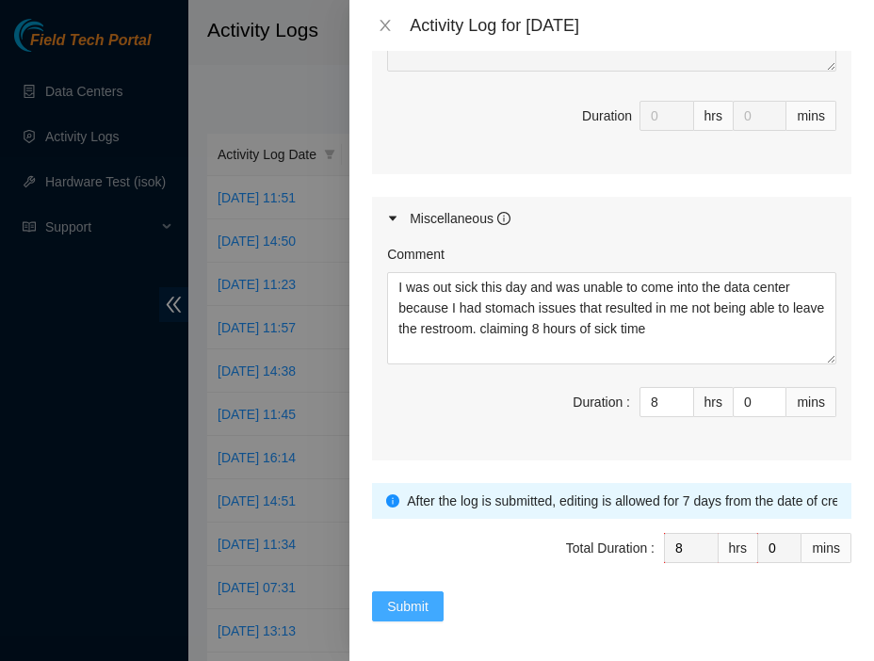
click at [418, 598] on span "Submit" at bounding box center [407, 606] width 41 height 21
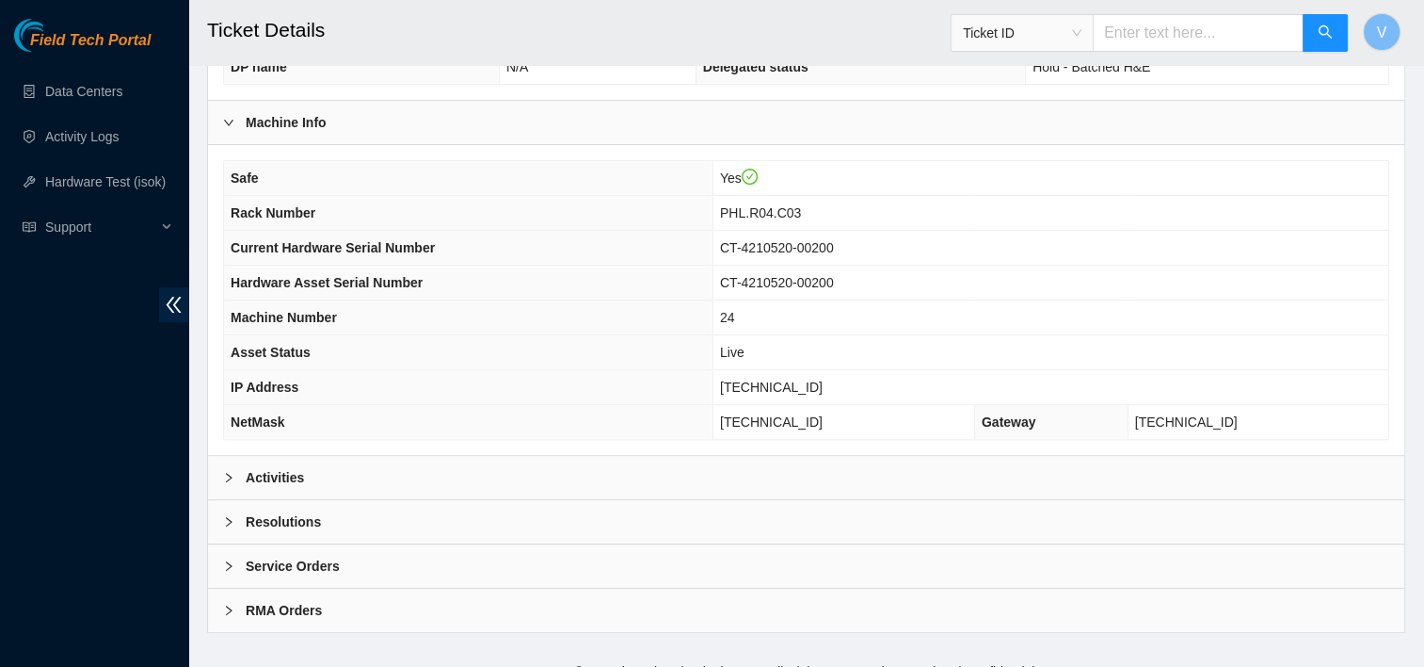
scroll to position [587, 0]
click at [339, 461] on div "Activities" at bounding box center [806, 476] width 1197 height 43
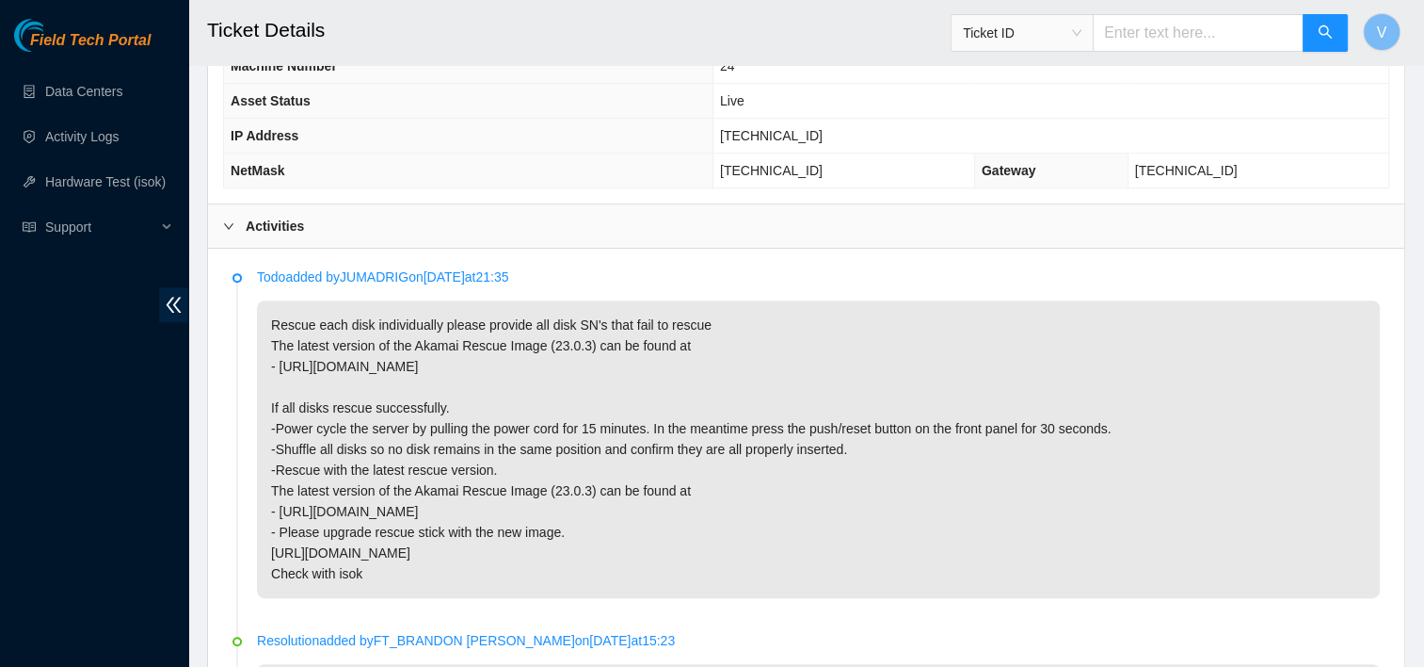
scroll to position [839, 0]
click at [840, 310] on p "Rescue each disk individually please provide all disk SN's that fail to rescue …" at bounding box center [818, 448] width 1123 height 298
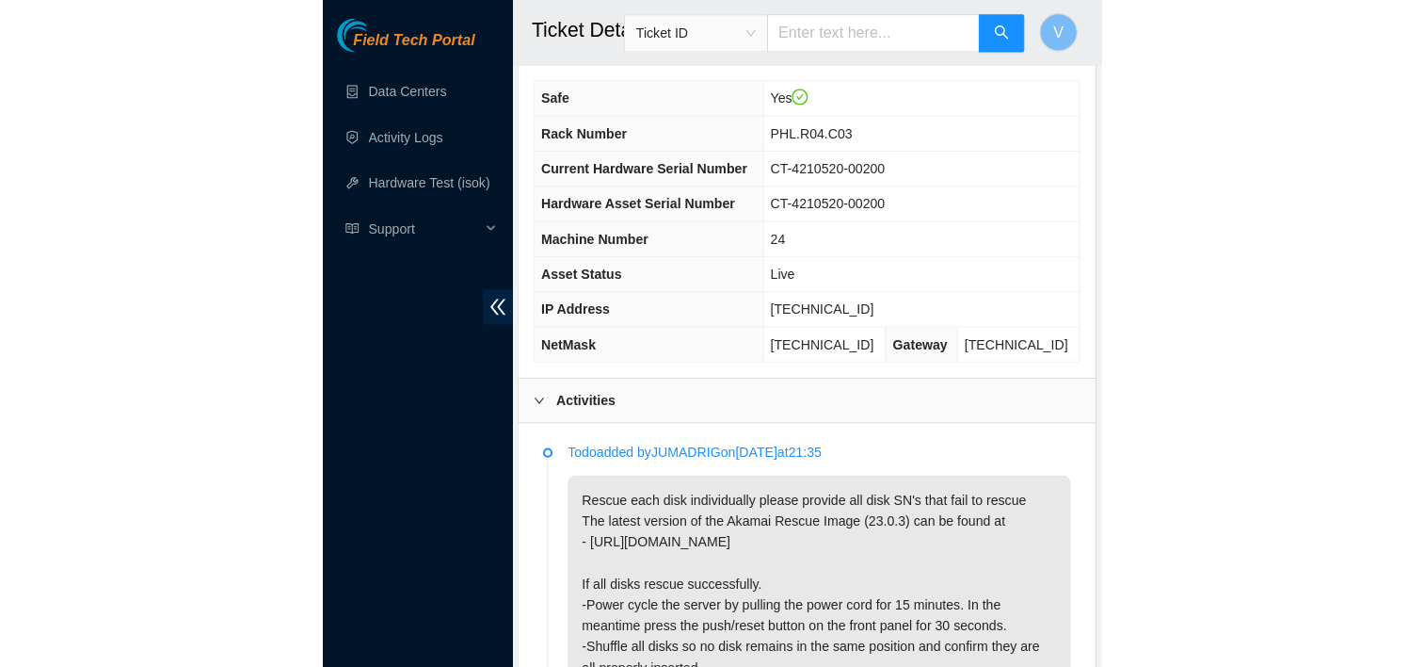
scroll to position [840, 0]
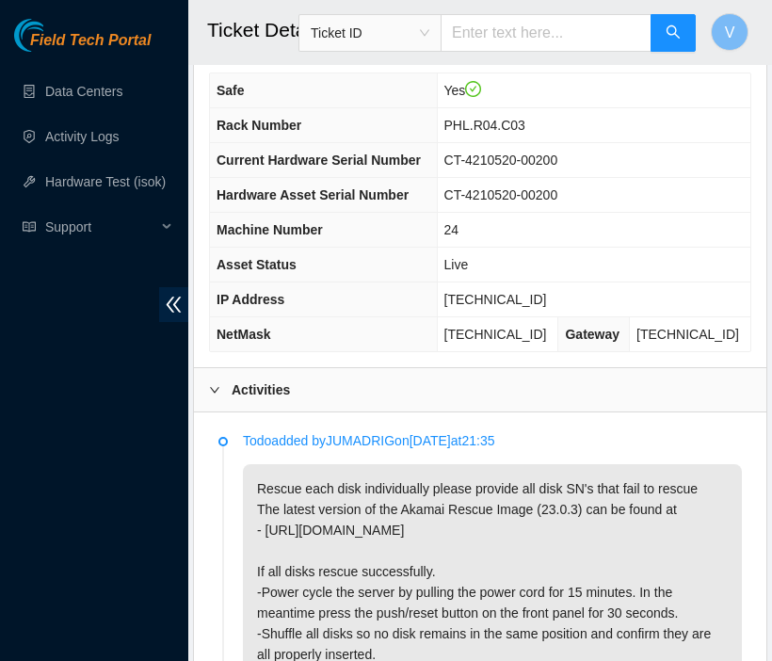
click at [504, 292] on span "184.25.204.91" at bounding box center [495, 299] width 103 height 15
copy span "184.25.204.91"
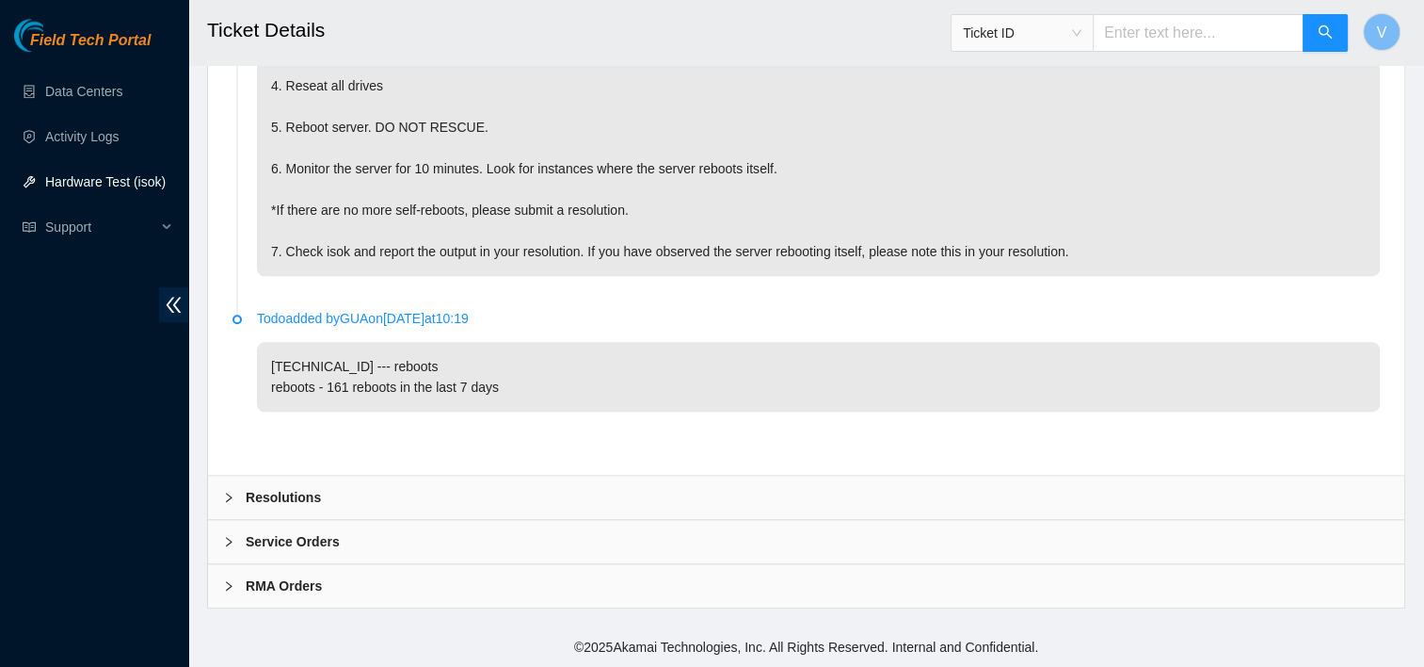
scroll to position [1860, 0]
click at [346, 496] on div "Resolutions" at bounding box center [806, 496] width 1197 height 43
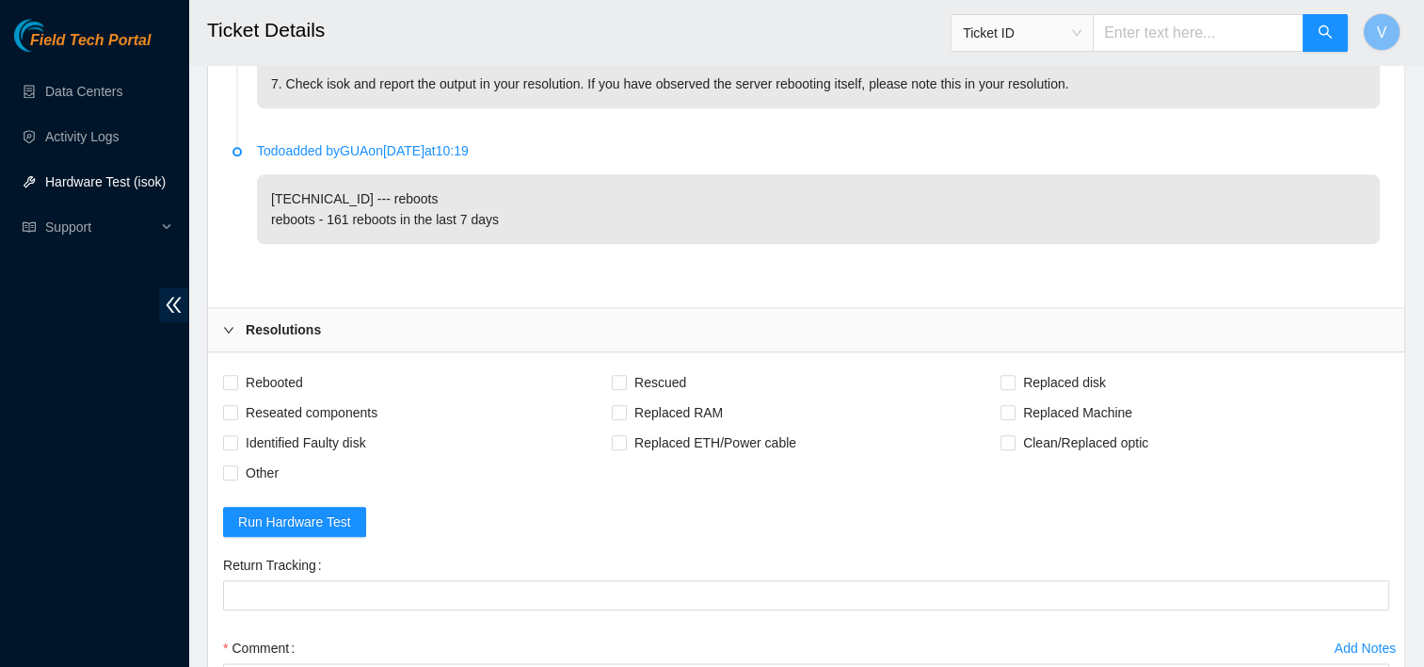
scroll to position [2020, 0]
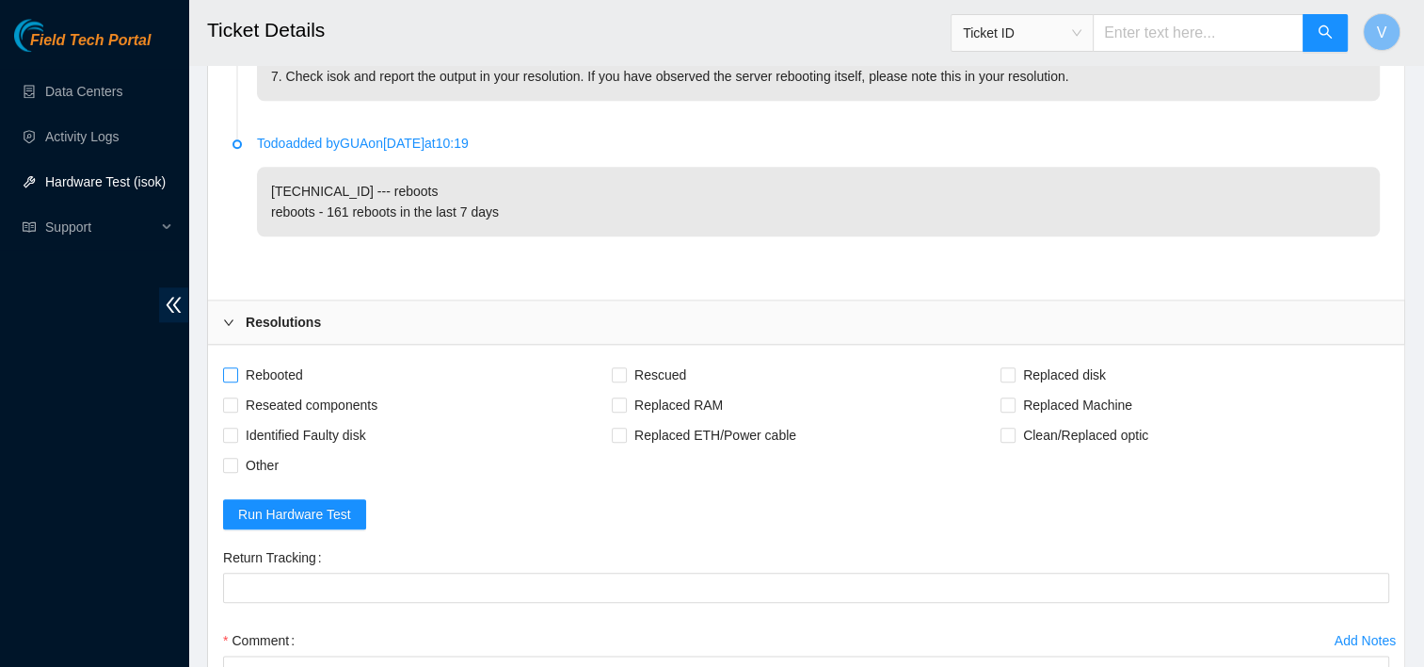
click at [277, 390] on span "Rebooted" at bounding box center [274, 375] width 72 height 30
click at [236, 380] on input "Rebooted" at bounding box center [229, 373] width 13 height 13
checkbox input "true"
click at [316, 420] on span "Reseated components" at bounding box center [311, 405] width 147 height 30
click at [236, 410] on input "Reseated components" at bounding box center [229, 403] width 13 height 13
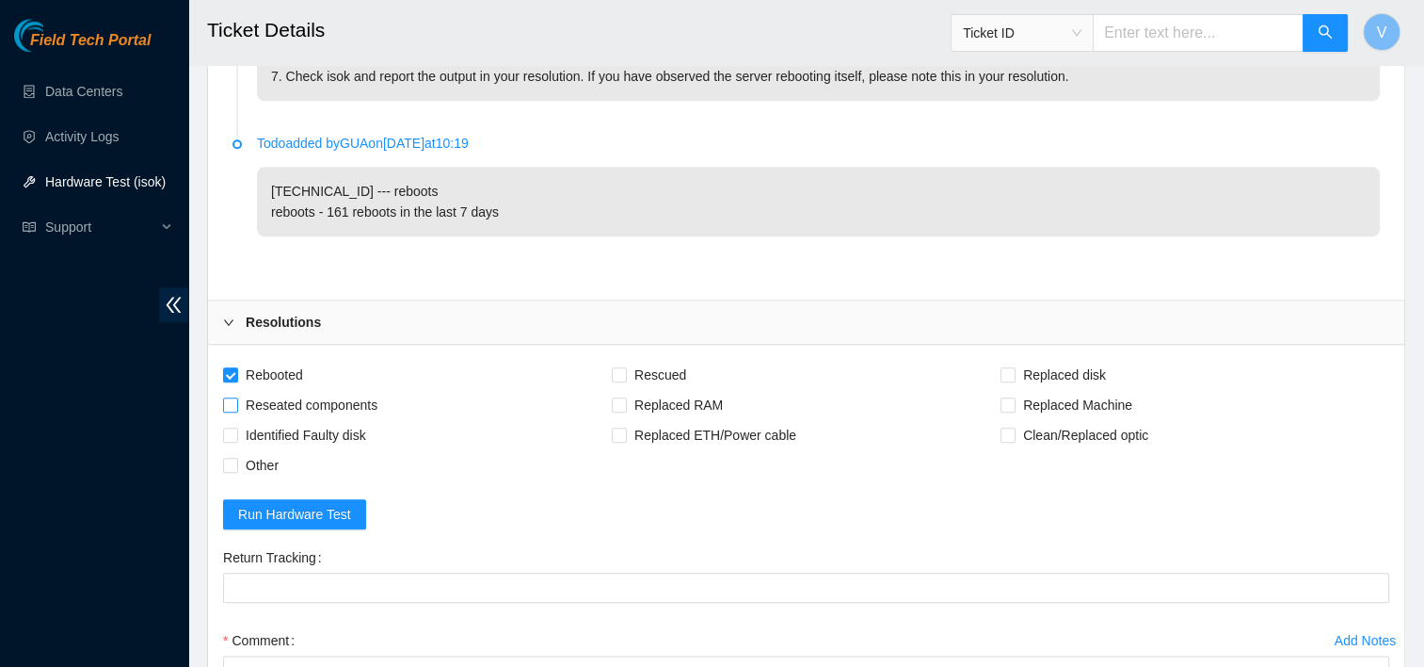
checkbox input "true"
click at [668, 375] on span "Rescued" at bounding box center [660, 375] width 67 height 30
click at [625, 375] on input "Rescued" at bounding box center [618, 373] width 13 height 13
checkbox input "true"
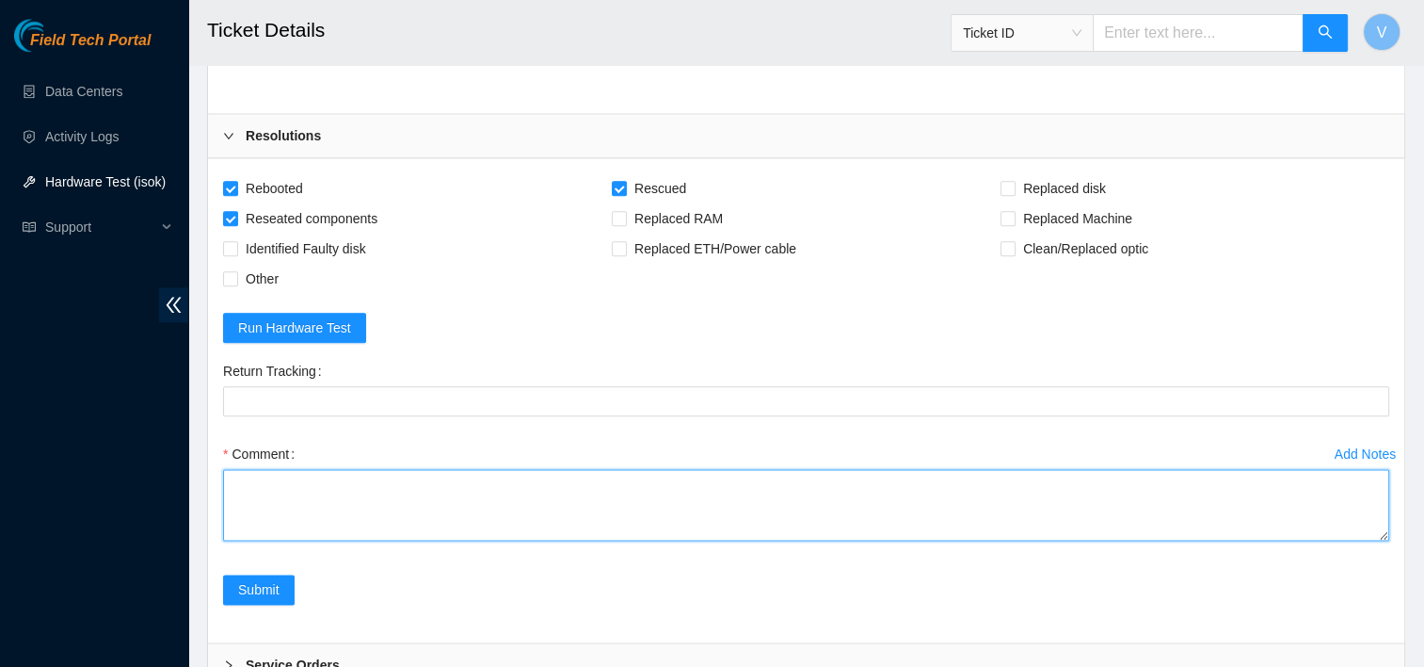
click at [377, 516] on textarea "Comment" at bounding box center [806, 505] width 1166 height 72
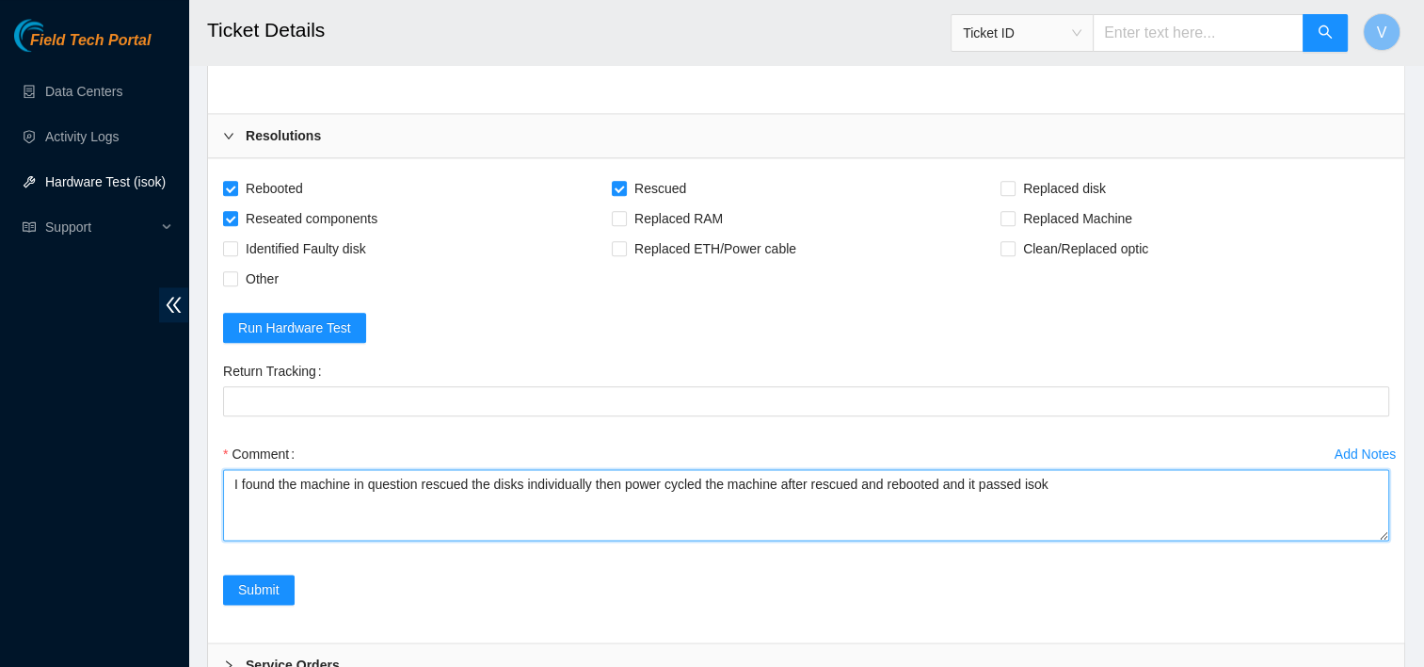
paste textarea "184.25.204.91 : passed: ok"
type textarea "I found the machine in question rescued the disks individually then power cycle…"
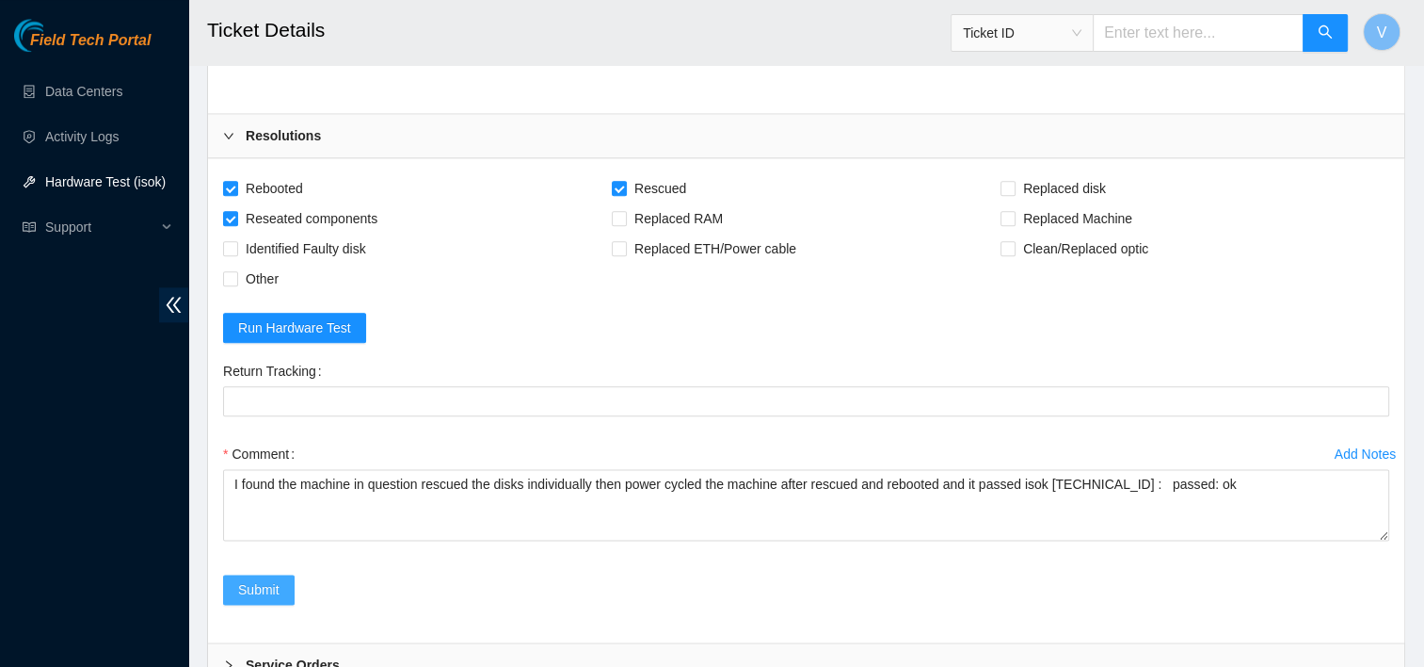
click at [289, 603] on button "Submit" at bounding box center [259, 589] width 72 height 30
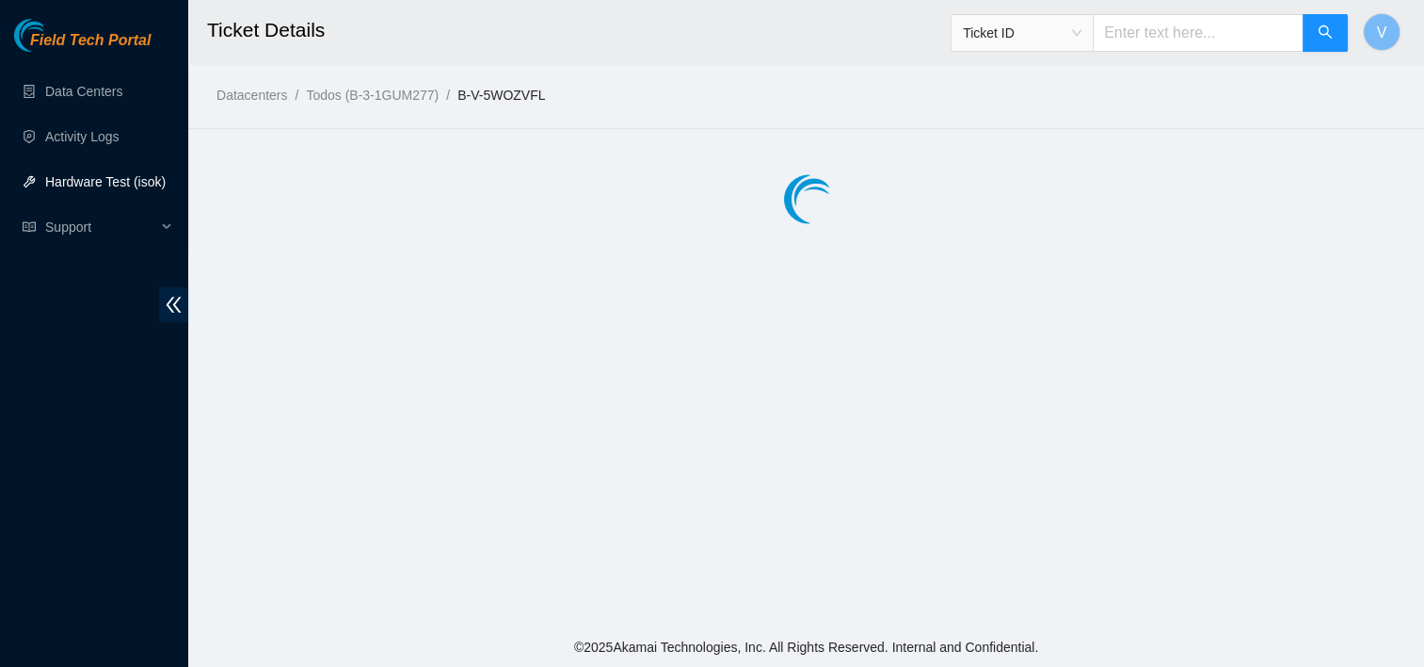
scroll to position [0, 0]
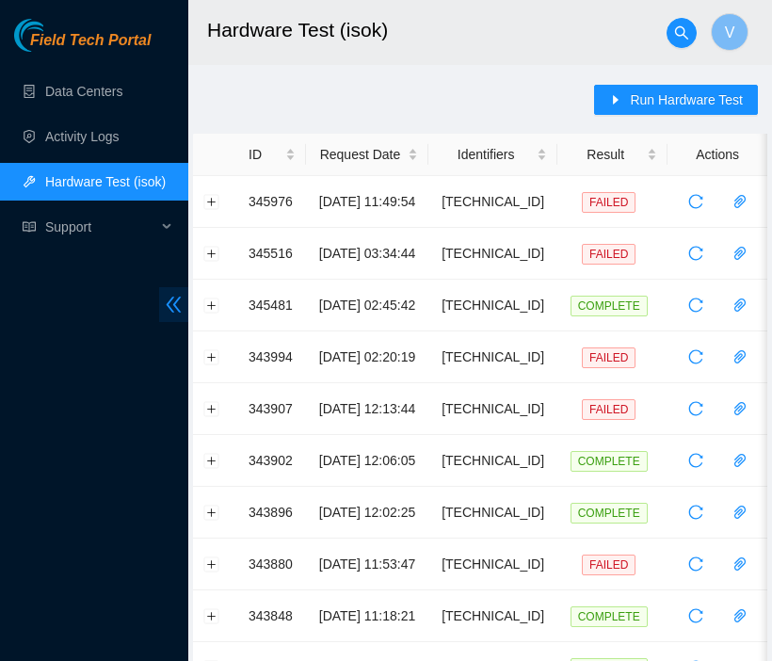
click at [166, 293] on span "double-left" at bounding box center [173, 304] width 29 height 35
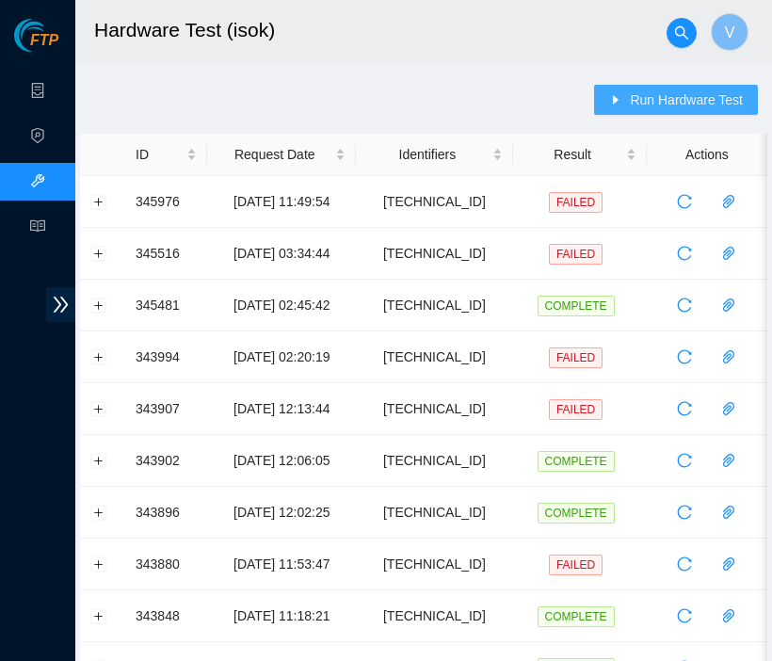
click at [655, 109] on span "Run Hardware Test" at bounding box center [686, 99] width 113 height 21
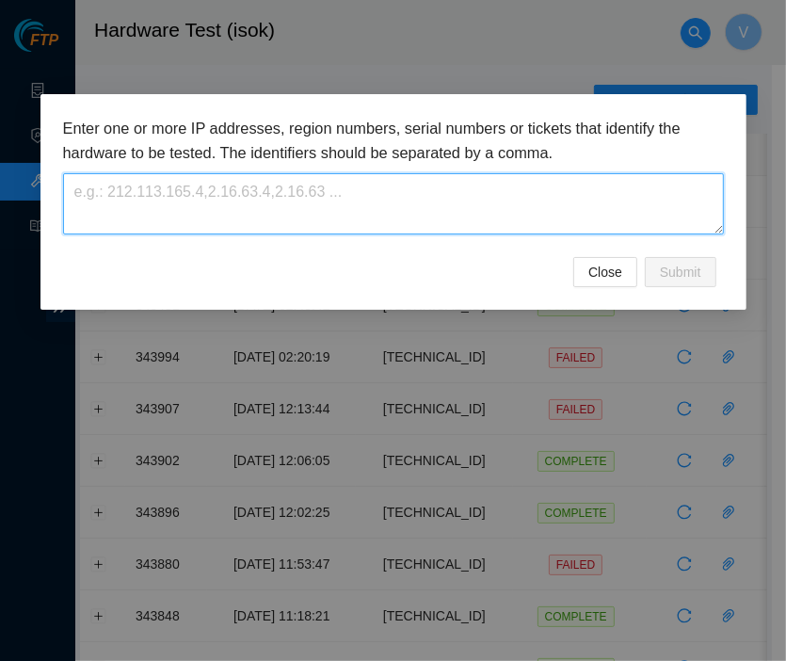
click at [512, 197] on textarea at bounding box center [393, 203] width 661 height 61
paste textarea "184.25.204.91"
type textarea "184.25.204.91"
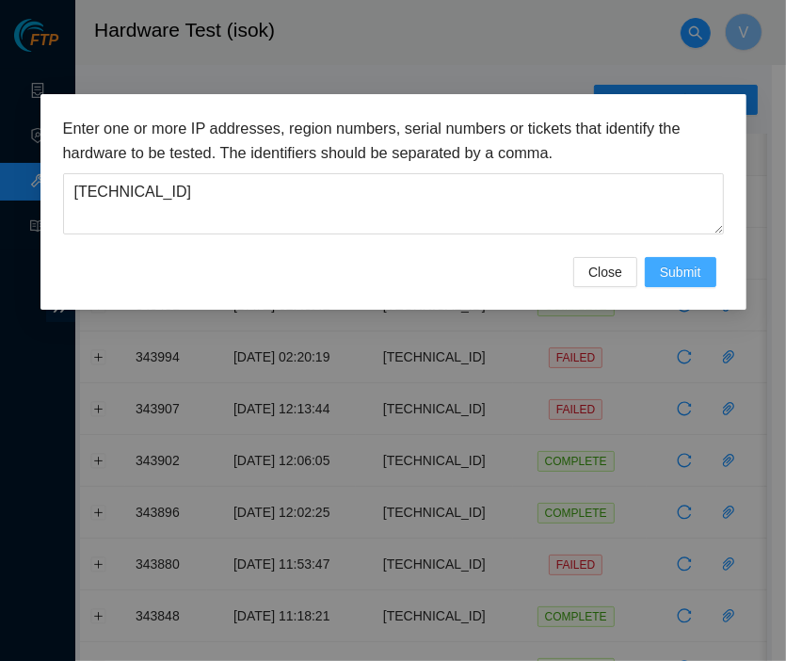
click at [670, 258] on button "Submit" at bounding box center [681, 272] width 72 height 30
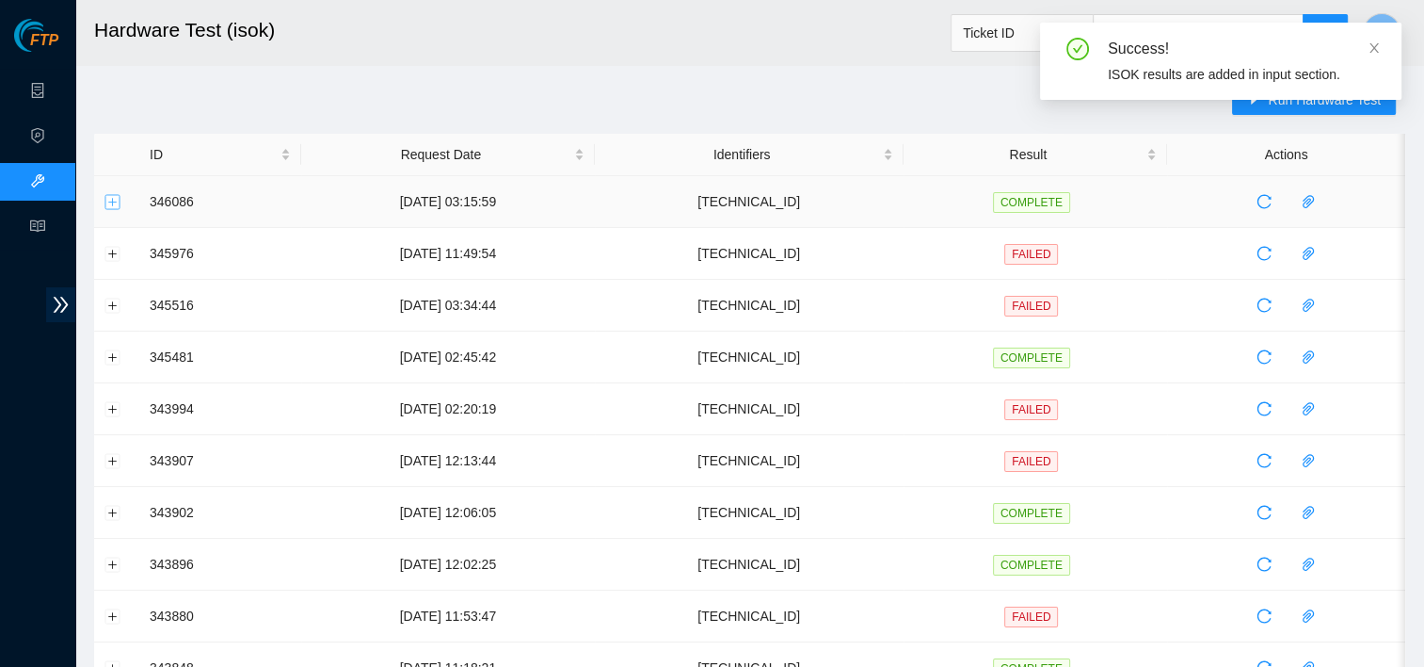
click at [108, 205] on button "Expand row" at bounding box center [112, 201] width 15 height 15
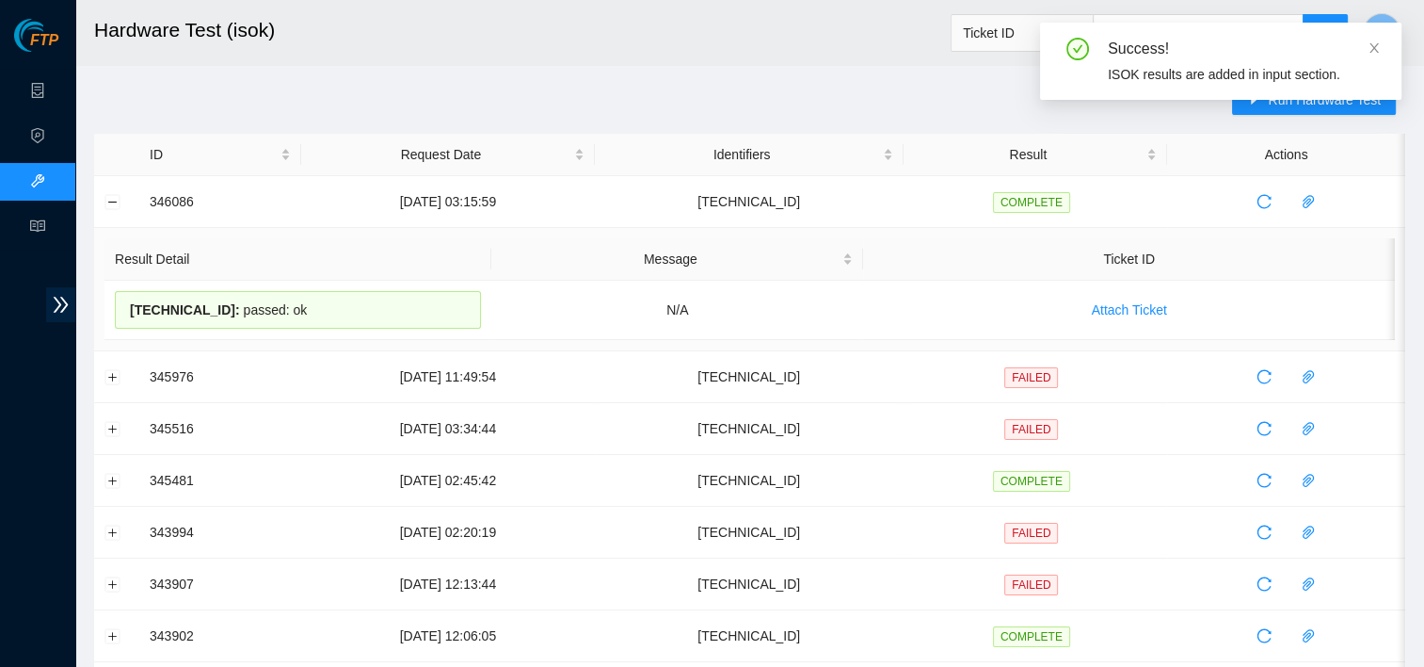
drag, startPoint x: 354, startPoint y: 323, endPoint x: 62, endPoint y: 330, distance: 291.9
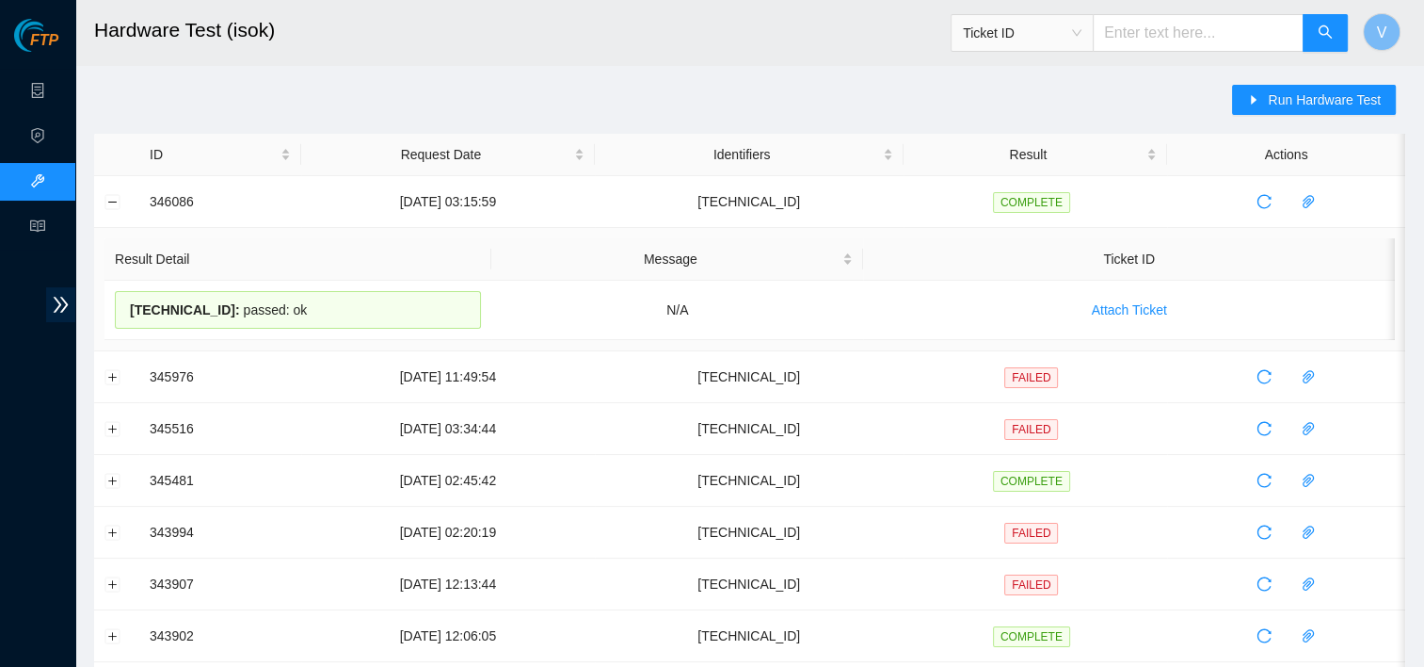
click at [463, 271] on th "Result Detail" at bounding box center [298, 259] width 387 height 42
drag, startPoint x: 298, startPoint y: 305, endPoint x: 127, endPoint y: 313, distance: 170.6
click at [127, 313] on div "184.25.204.91 : passed: ok" at bounding box center [298, 310] width 366 height 38
copy div "184.25.204.91 : passed: ok"
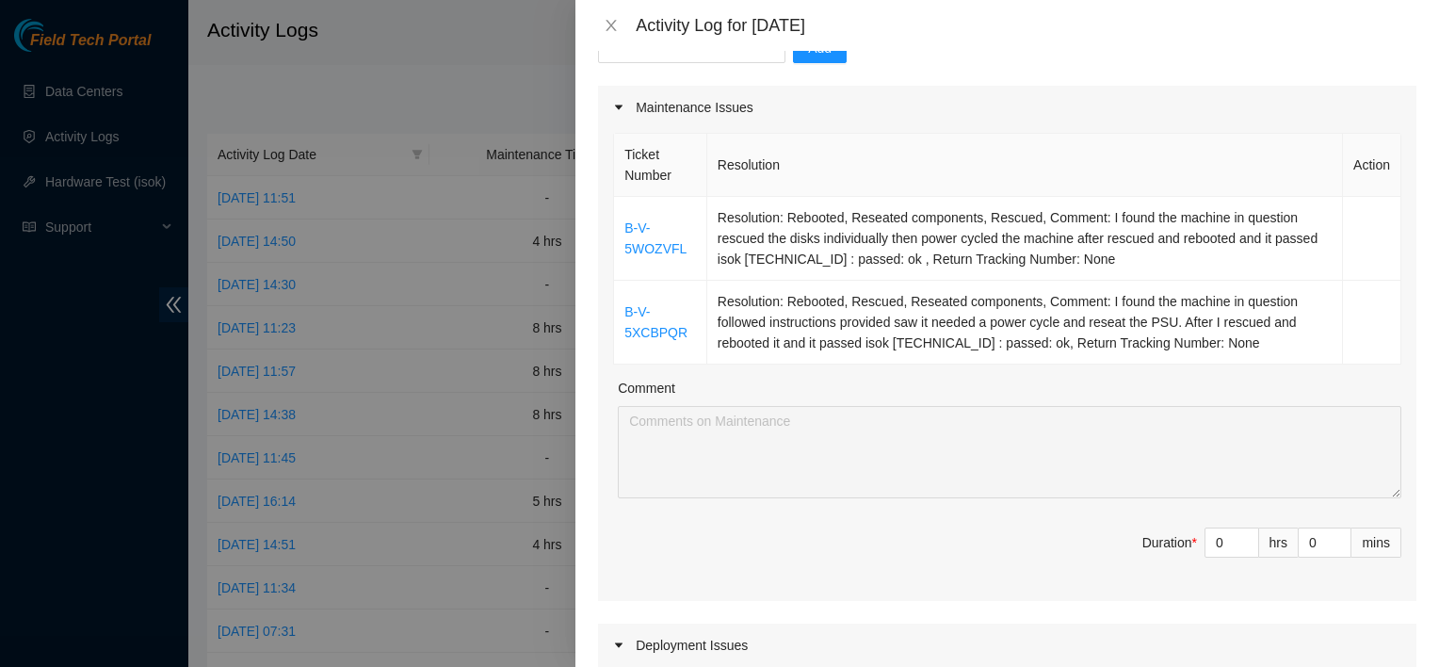
scroll to position [263, 0]
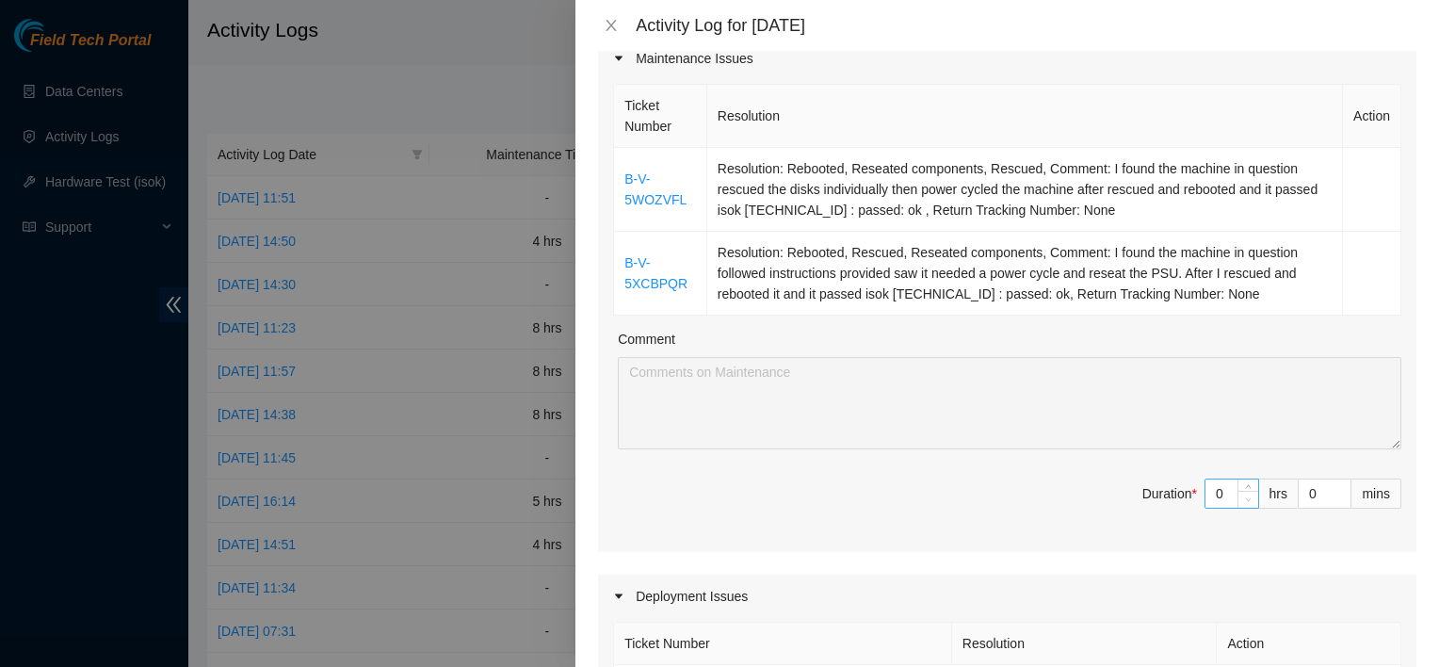
click at [1237, 494] on span "Decrease Value" at bounding box center [1247, 499] width 21 height 17
type input "1"
click at [1243, 483] on span "up" at bounding box center [1248, 488] width 11 height 11
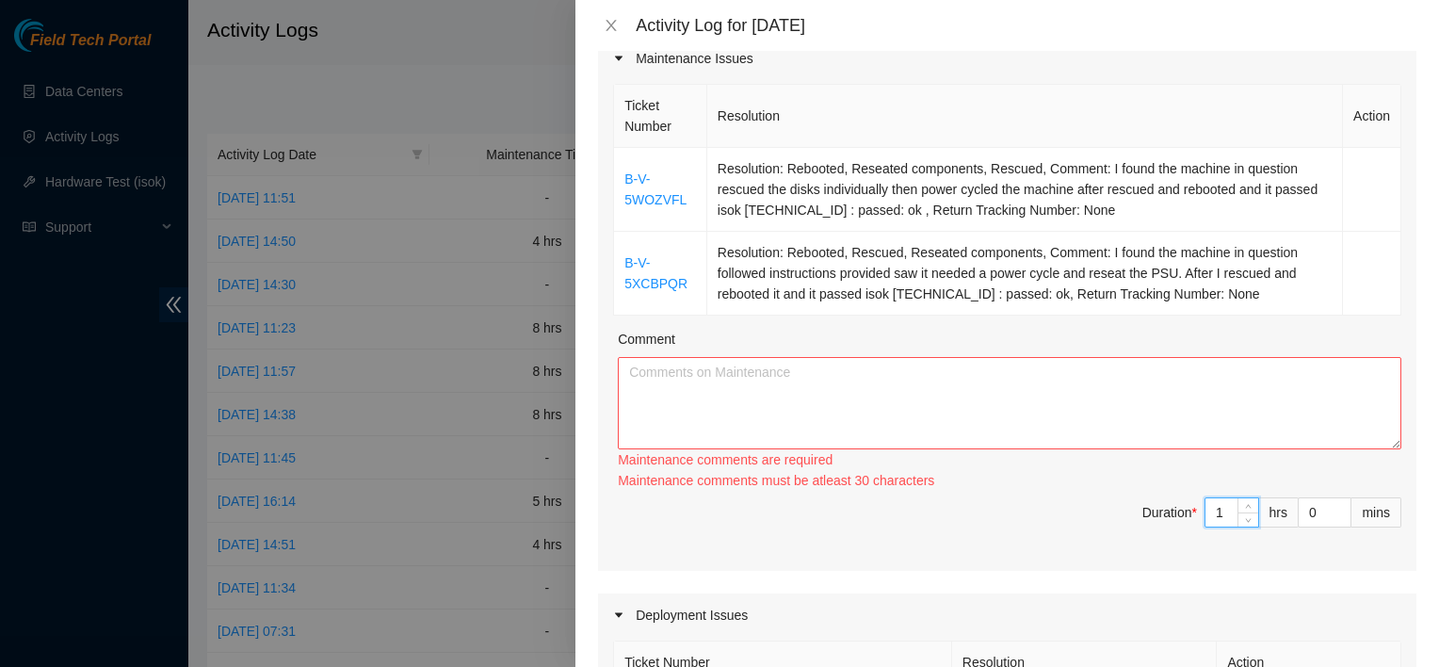
type input "0"
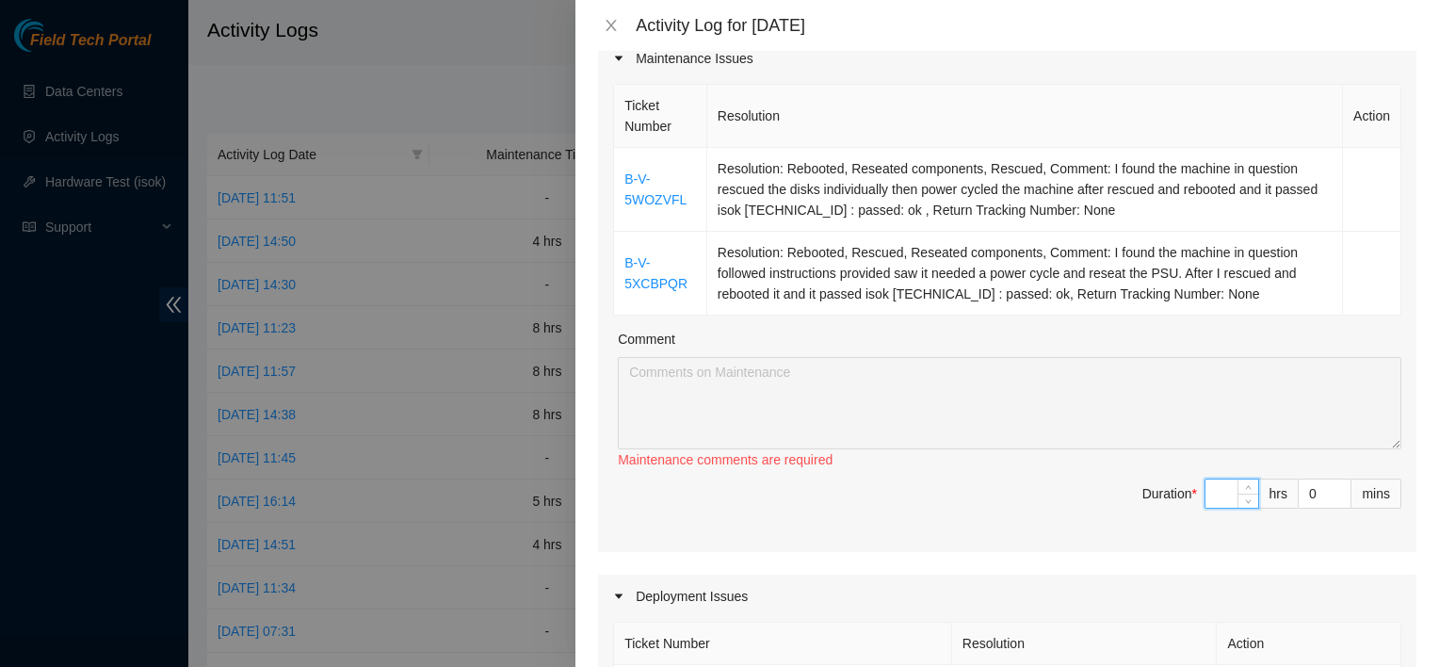
type input "8"
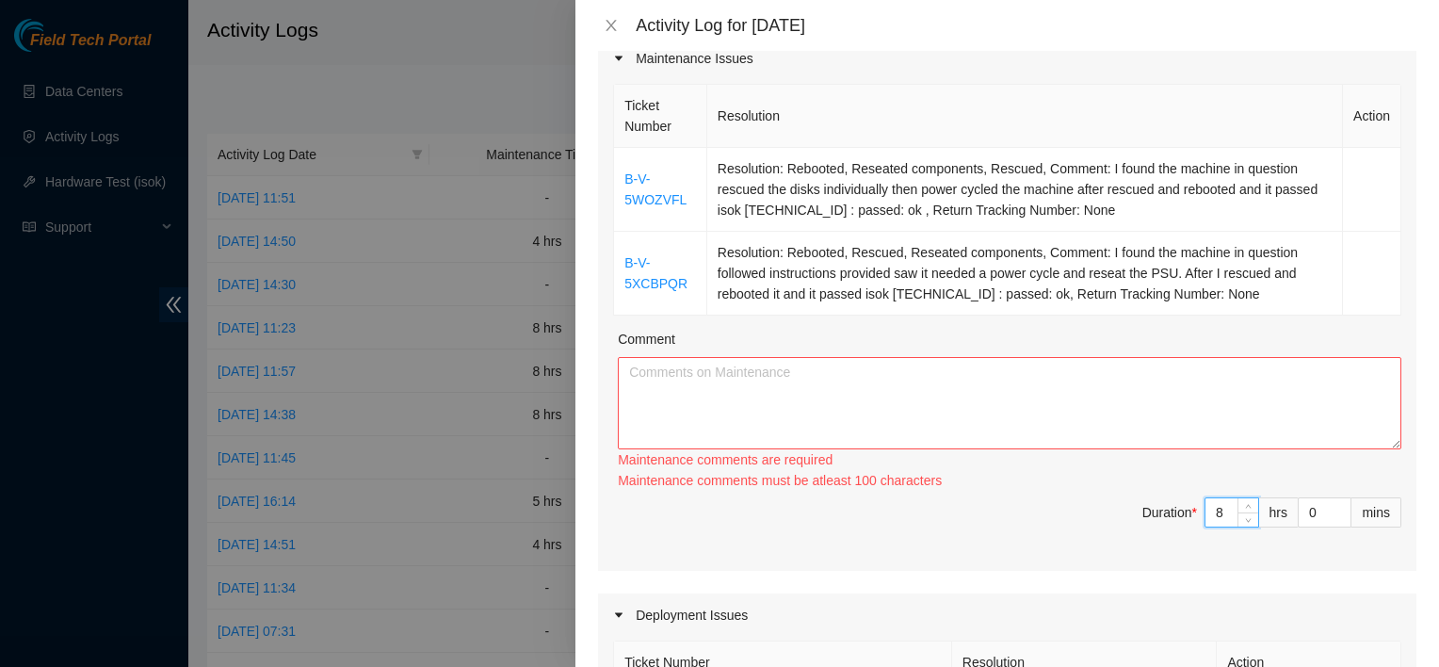
type input "8"
click at [995, 374] on textarea "Comment" at bounding box center [1009, 403] width 783 height 92
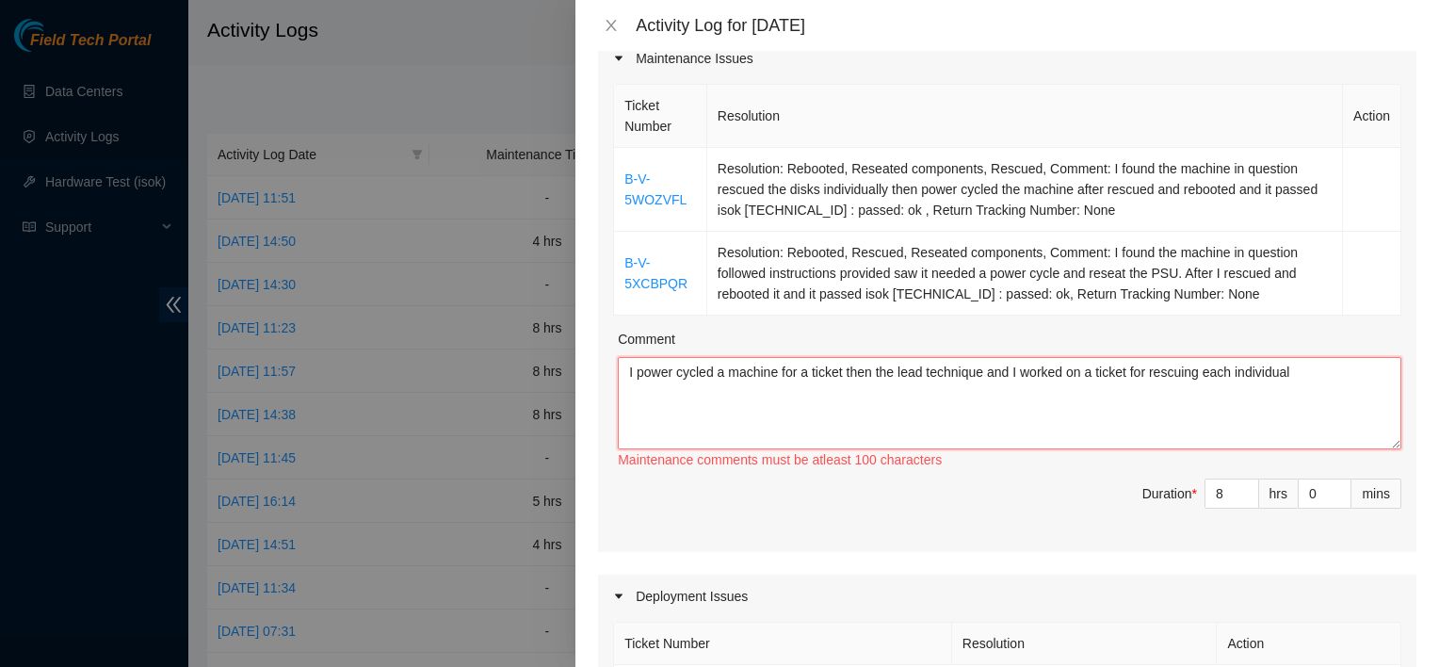
click at [1302, 378] on textarea "I power cycled a machine for a ticket then the lead technique and I worked on a…" at bounding box center [1009, 403] width 783 height 92
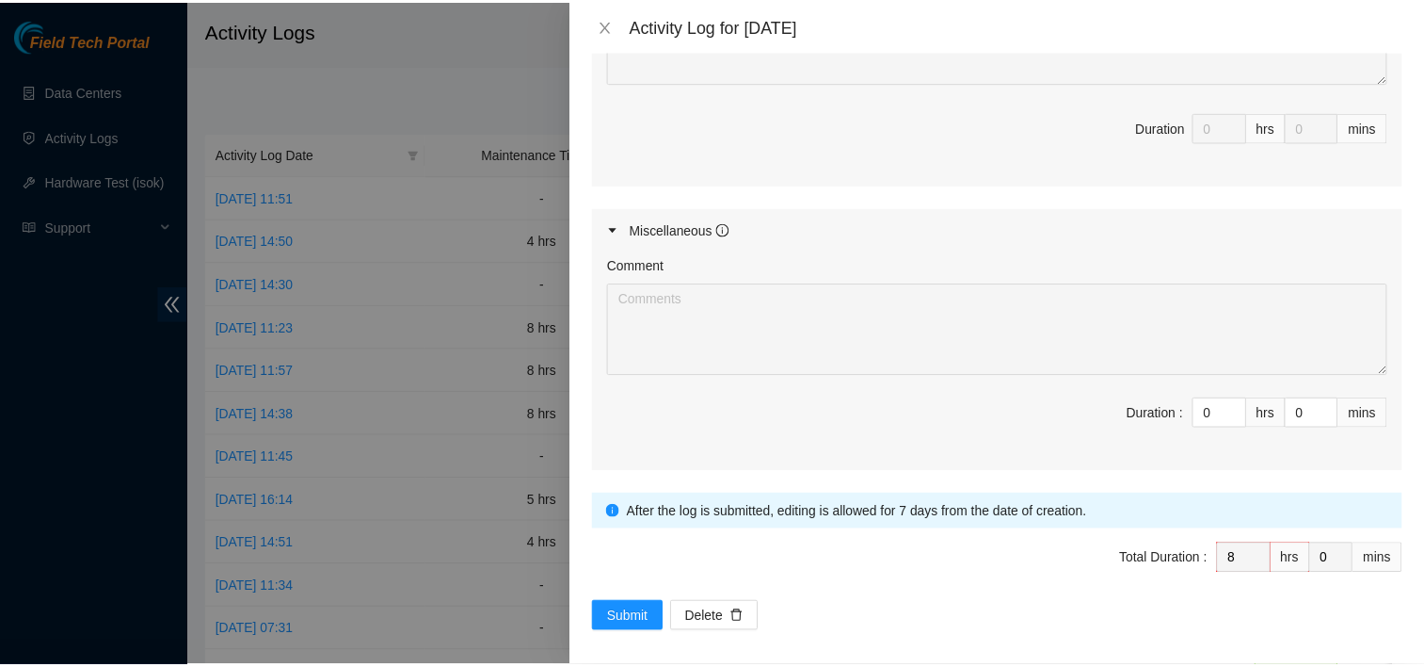
scroll to position [1026, 0]
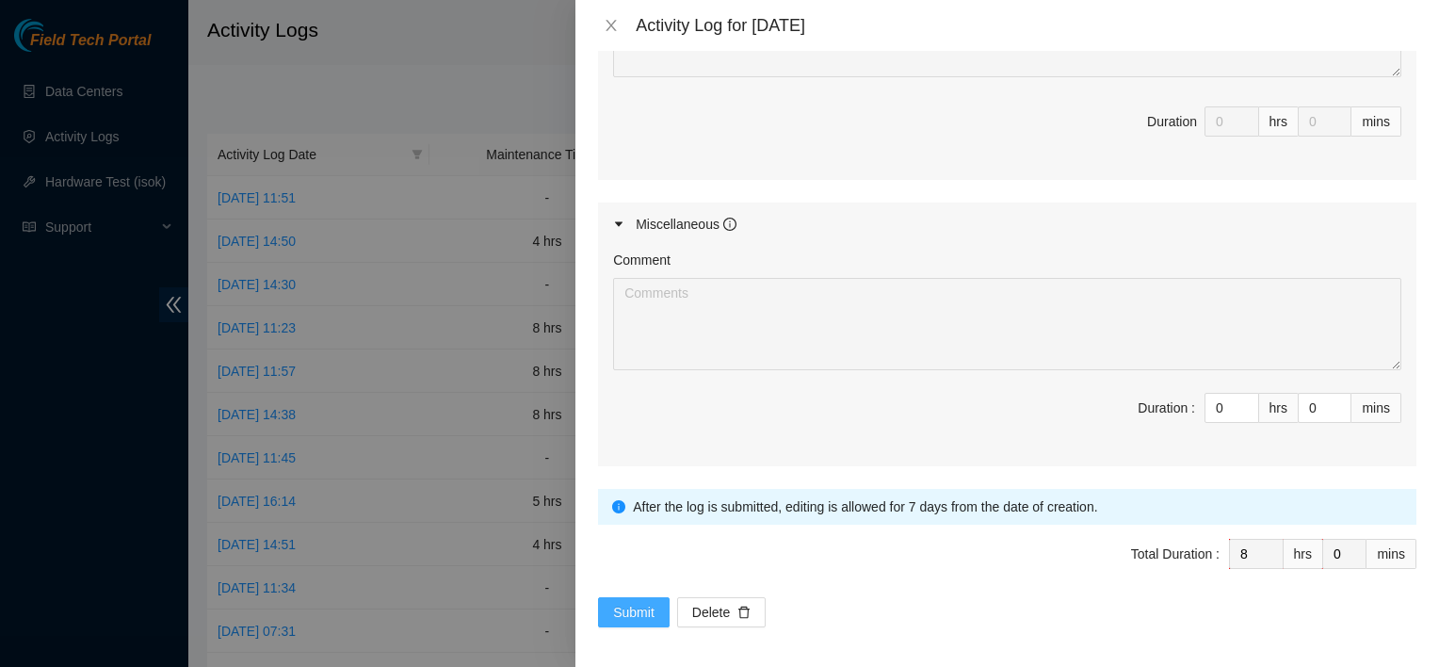
type textarea "I power cycled a machine for a ticket then the lead technique and I worked on a…"
click at [621, 612] on span "Submit" at bounding box center [633, 612] width 41 height 21
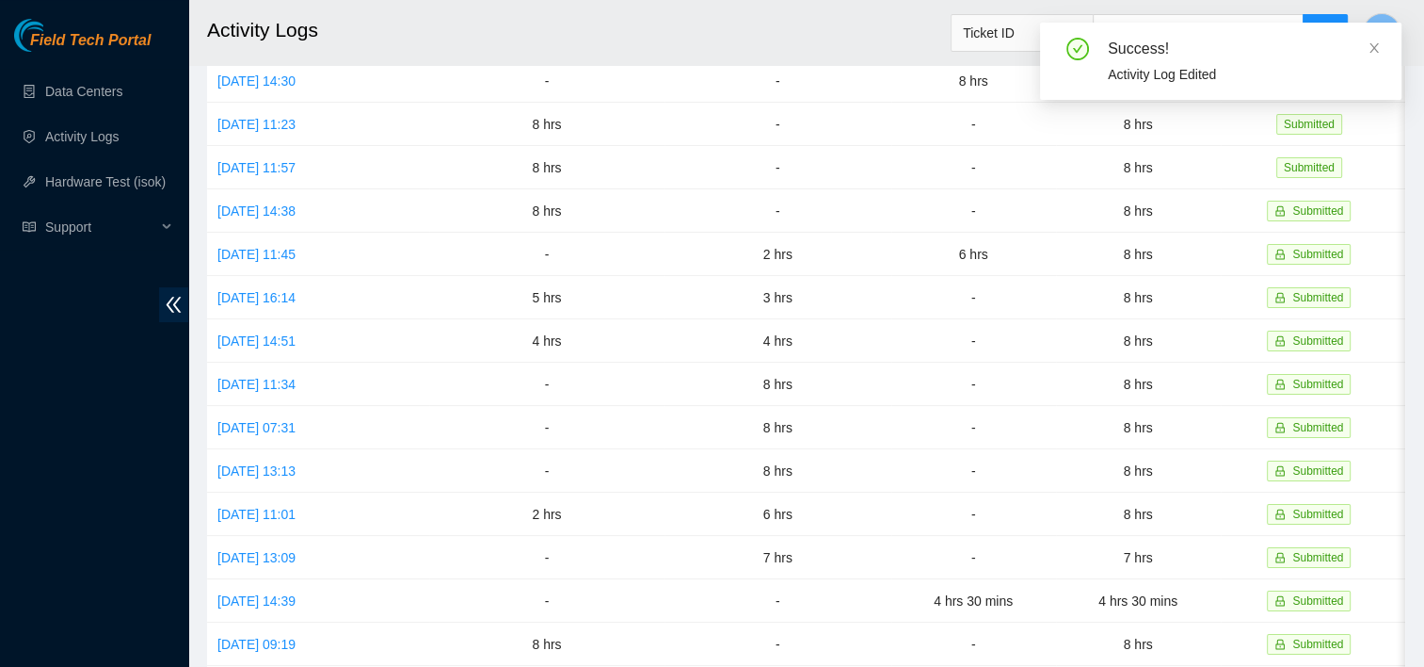
scroll to position [0, 0]
